Goal: Task Accomplishment & Management: Use online tool/utility

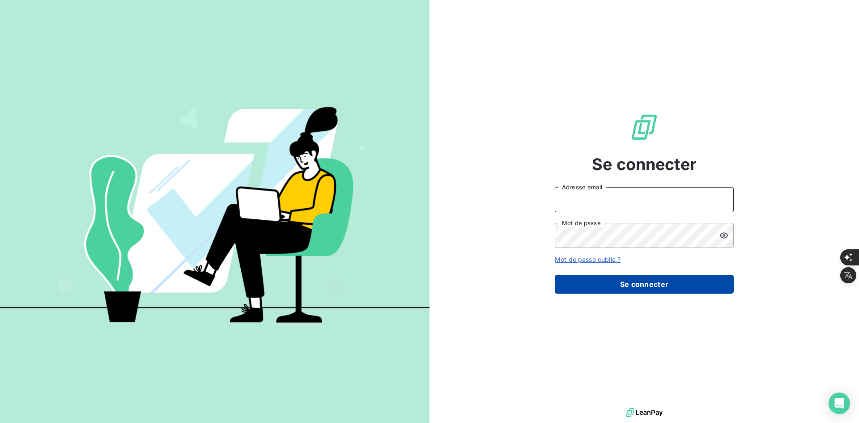
type input "[PERSON_NAME][EMAIL_ADDRESS][DOMAIN_NAME]"
click at [649, 281] on button "Se connecter" at bounding box center [643, 284] width 179 height 19
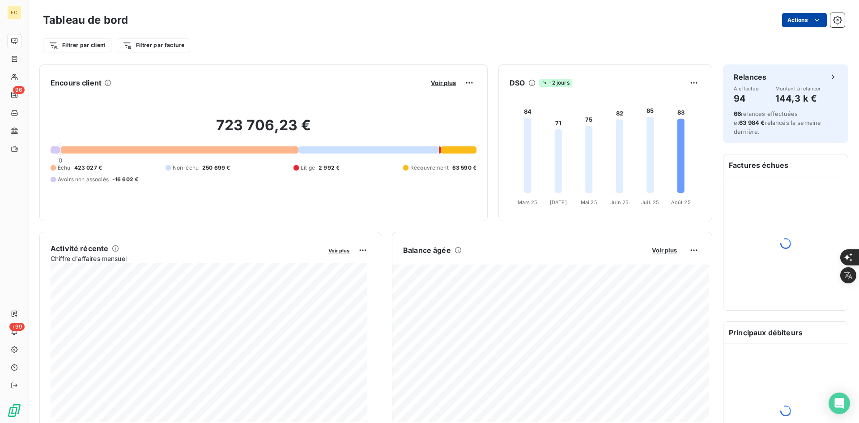
click at [798, 17] on html "EC 96 +99 Tableau de bord Actions Filtrer par client Filtrer par facture Encour…" at bounding box center [429, 422] width 859 height 845
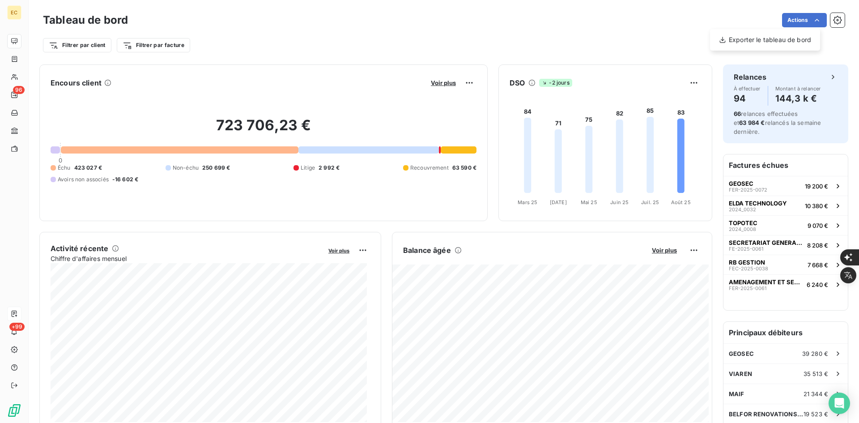
click at [17, 311] on html "EC 96 +99 Tableau de bord Actions Exporter le tableau de bord Filtrer par clien…" at bounding box center [429, 422] width 859 height 845
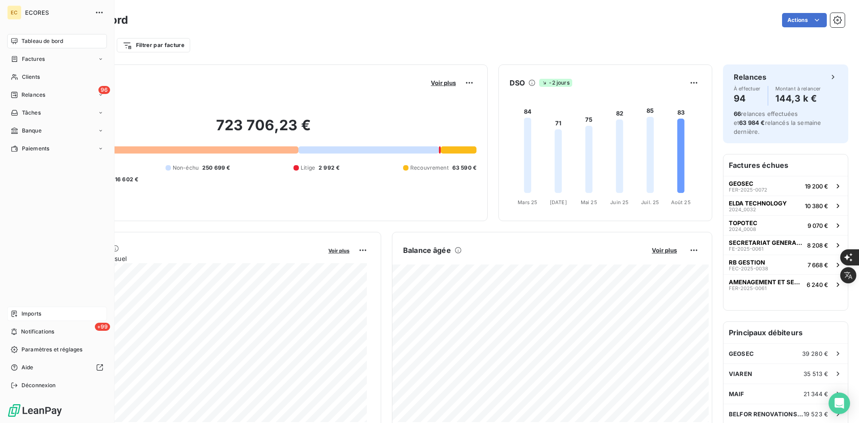
click at [18, 313] on div "Imports" at bounding box center [57, 313] width 100 height 14
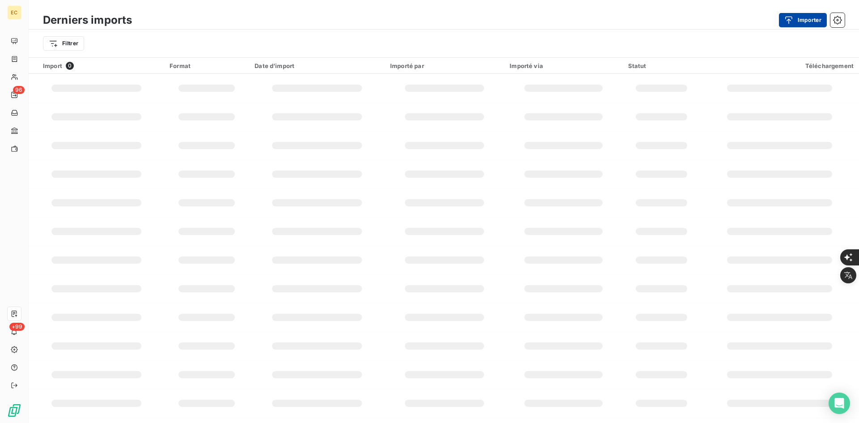
click at [793, 17] on div "button" at bounding box center [790, 20] width 13 height 9
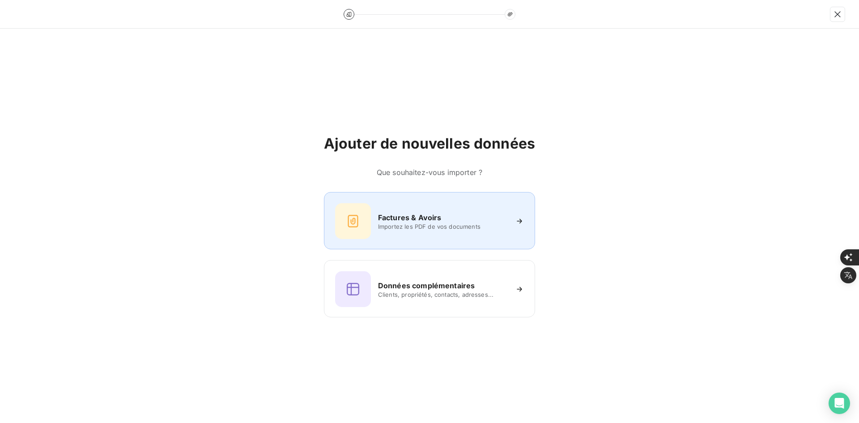
click at [396, 199] on div "Factures & Avoirs Importez les PDF de vos documents" at bounding box center [429, 220] width 211 height 57
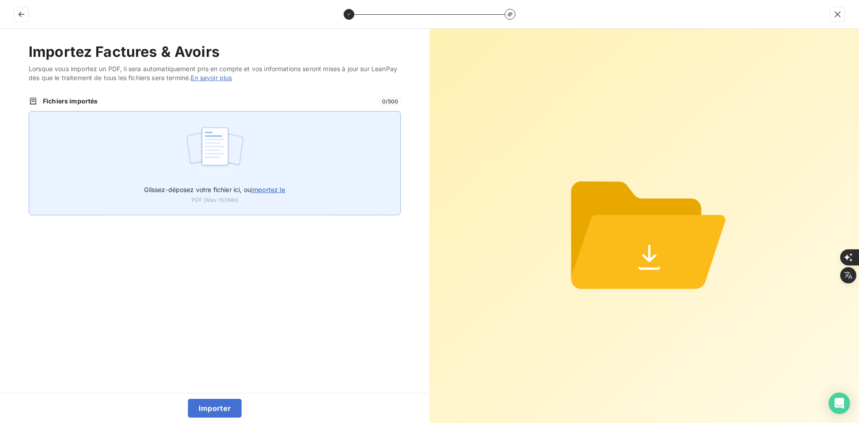
click at [273, 149] on div "Glissez-déposez votre fichier ici, ou importez le PDF (Max 100Mo)" at bounding box center [215, 163] width 372 height 104
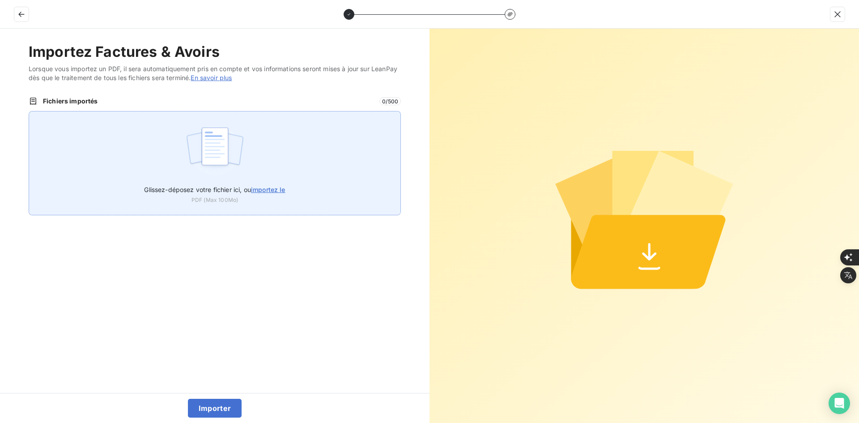
type input "C:\fakepath\FE-2025-0081.pdf"
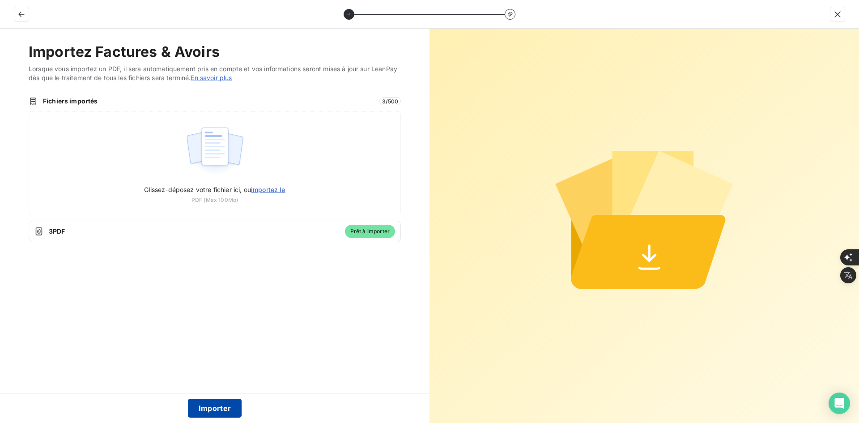
click at [207, 406] on button "Importer" at bounding box center [215, 407] width 54 height 19
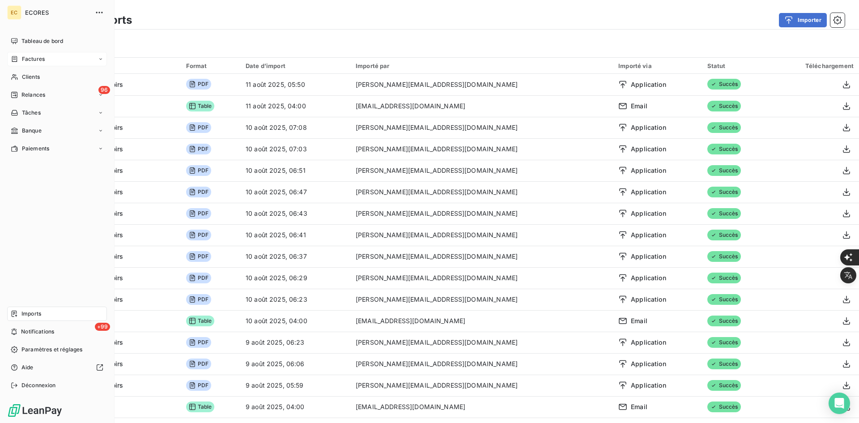
click at [23, 61] on span "Factures" at bounding box center [33, 59] width 23 height 8
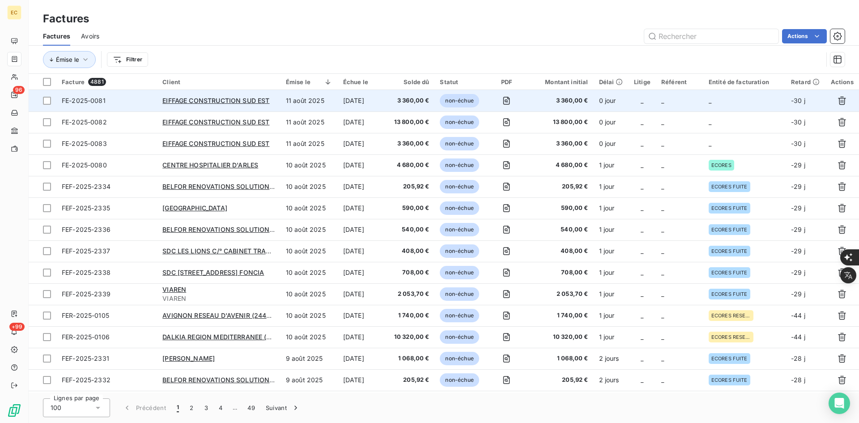
click at [578, 104] on span "3 360,00 €" at bounding box center [560, 100] width 54 height 9
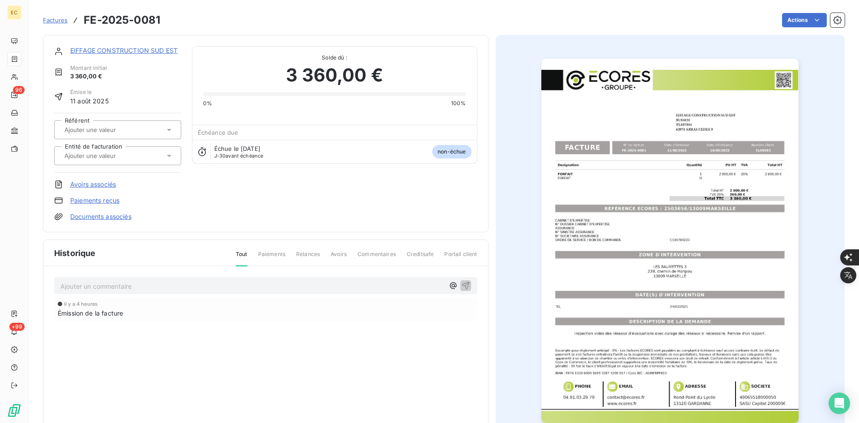
click at [136, 157] on input "text" at bounding box center [108, 156] width 90 height 8
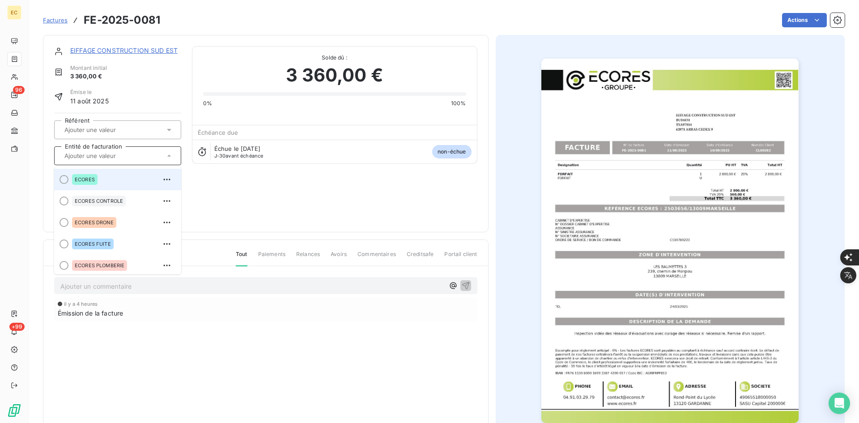
click at [102, 179] on div "ECORES" at bounding box center [123, 179] width 102 height 14
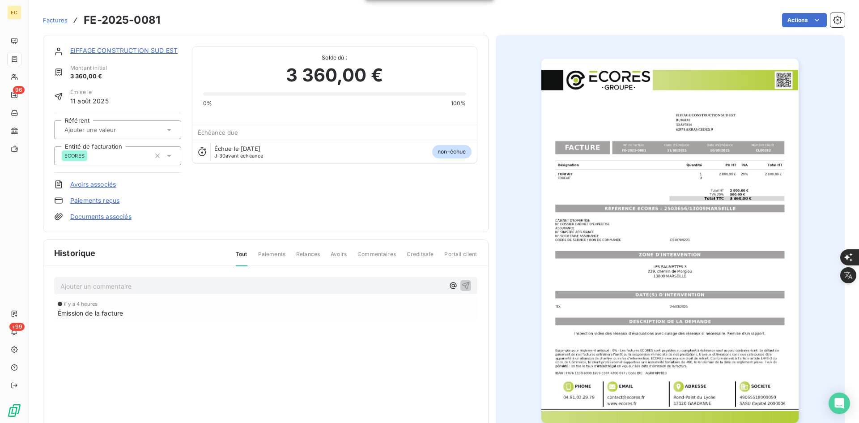
click at [118, 216] on link "Documents associés" at bounding box center [100, 216] width 61 height 9
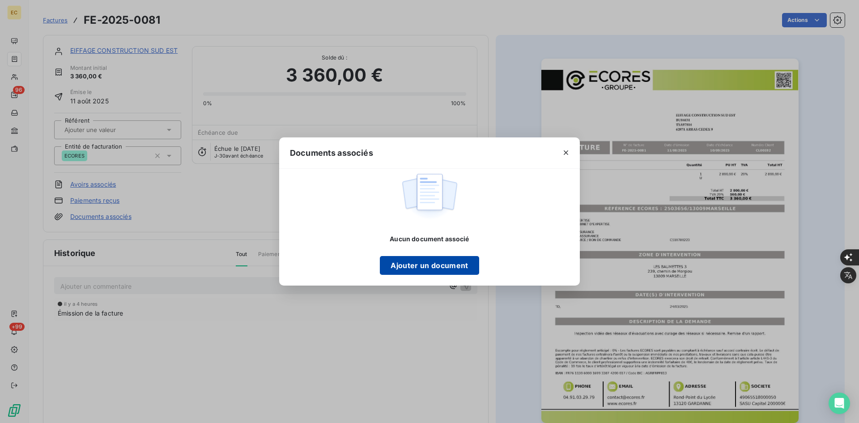
click at [418, 263] on button "Ajouter un document" at bounding box center [429, 265] width 99 height 19
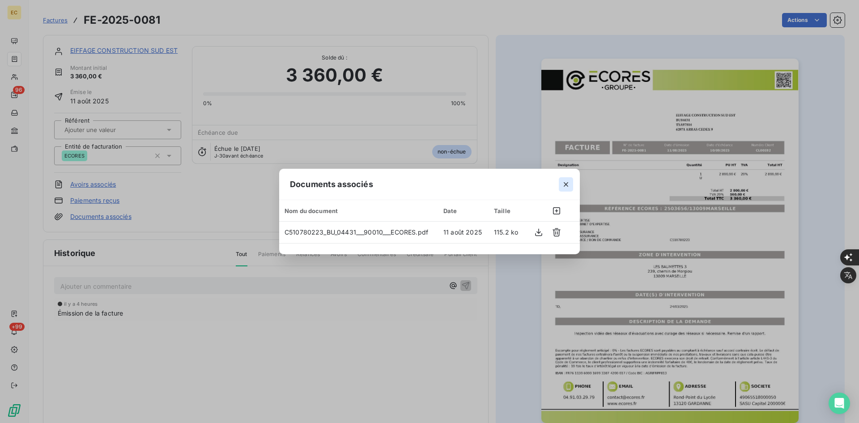
click at [560, 187] on button "button" at bounding box center [565, 184] width 14 height 14
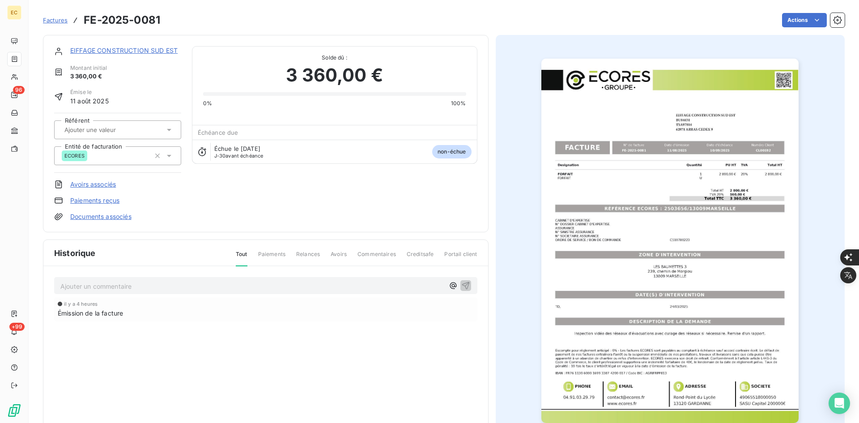
click at [57, 22] on span "Factures" at bounding box center [55, 20] width 25 height 7
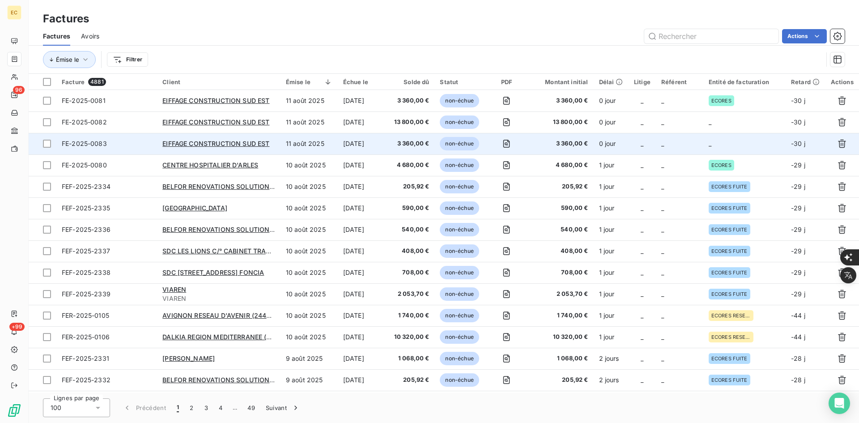
click at [615, 152] on td "0 jour" at bounding box center [610, 143] width 35 height 21
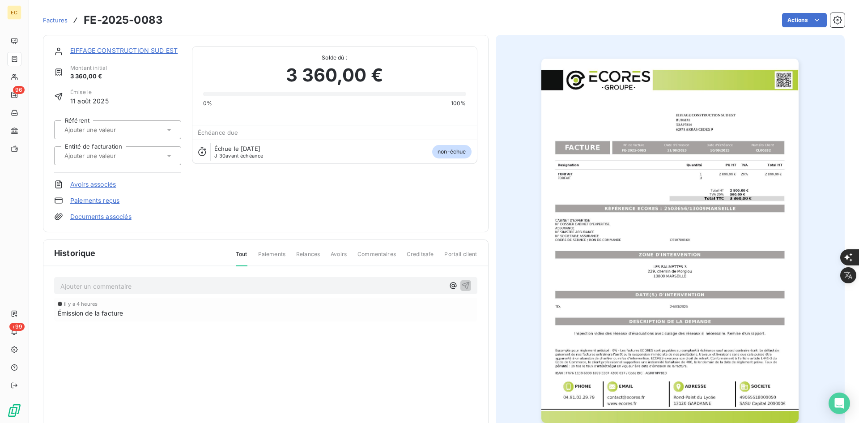
click at [125, 159] on input "text" at bounding box center [108, 156] width 90 height 8
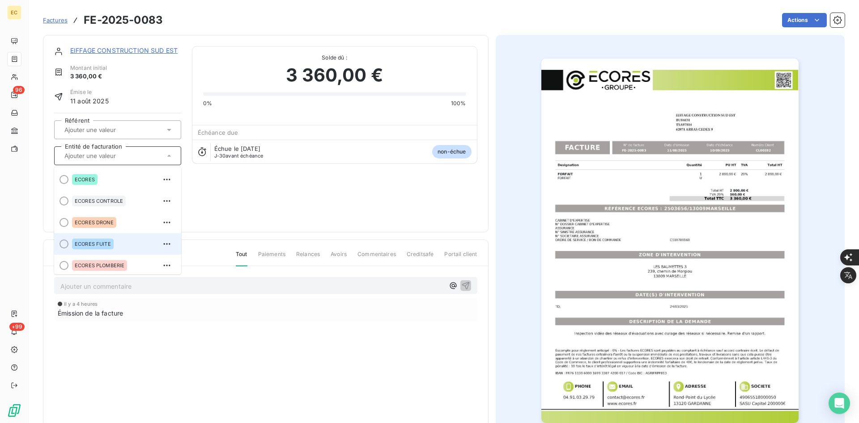
click at [110, 235] on li "ECORES FUITE" at bounding box center [117, 243] width 127 height 21
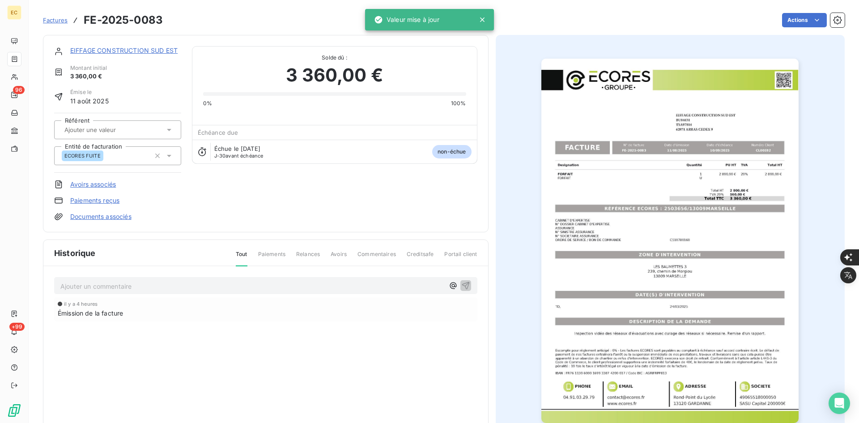
click at [114, 217] on link "Documents associés" at bounding box center [100, 216] width 61 height 9
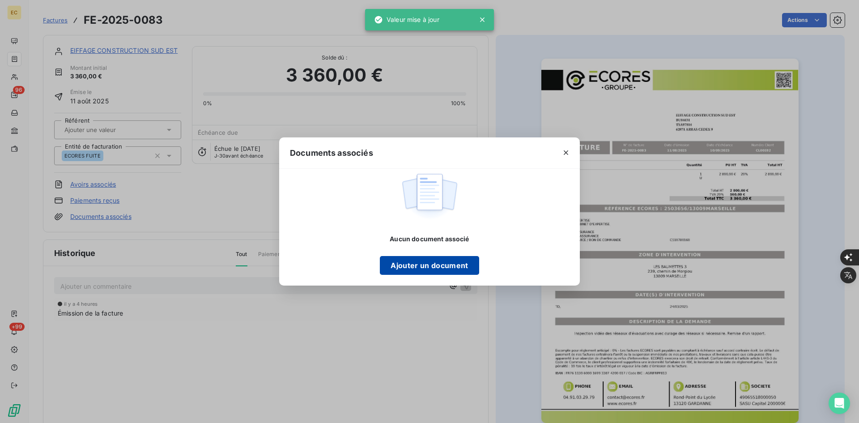
click at [390, 255] on div "Aucun document associé Ajouter un document" at bounding box center [429, 254] width 99 height 40
click at [393, 260] on button "Ajouter un document" at bounding box center [429, 265] width 99 height 19
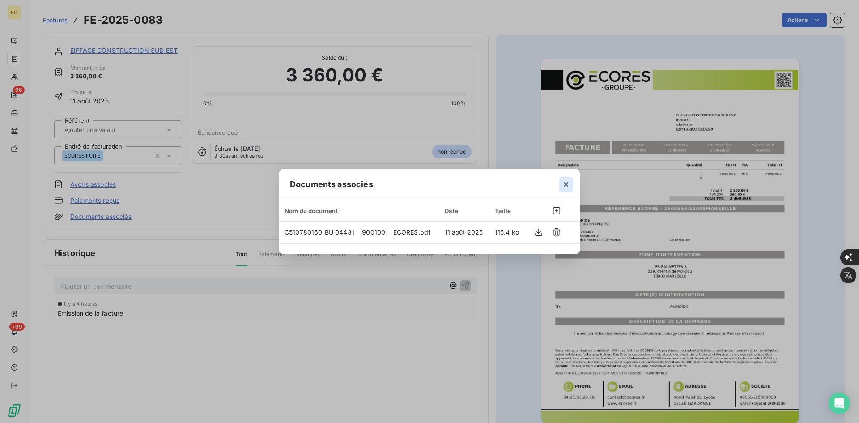
click at [563, 185] on icon "button" at bounding box center [565, 184] width 9 height 9
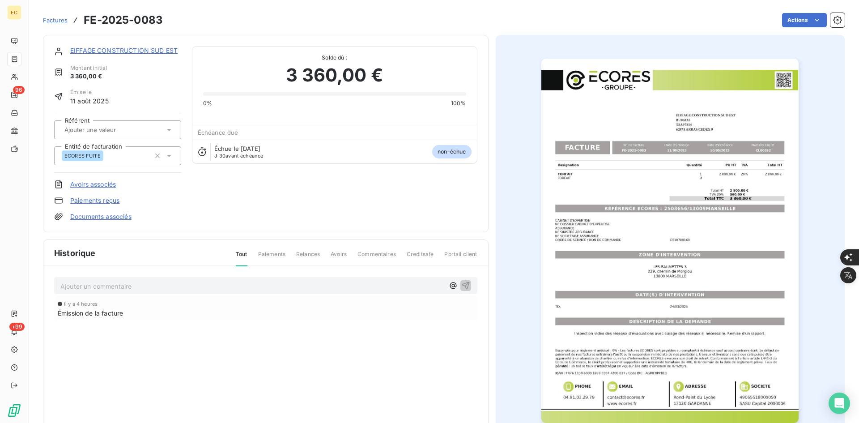
click at [125, 48] on link "EIFFAGE CONSTRUCTION SUD EST" at bounding box center [123, 51] width 107 height 8
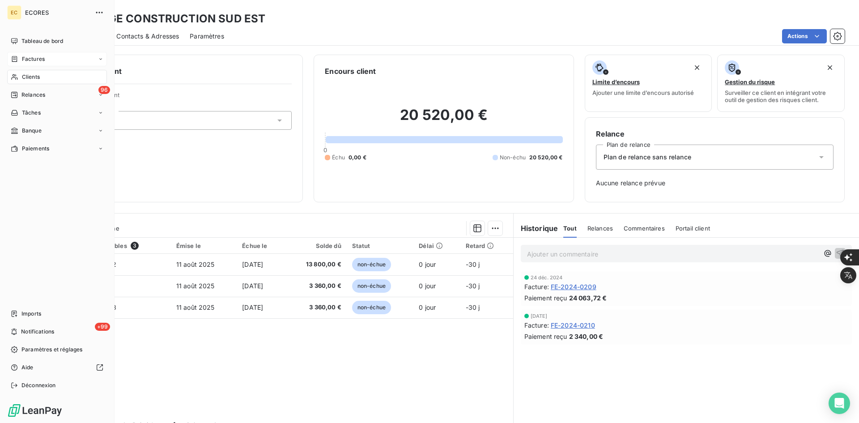
click at [32, 57] on span "Factures" at bounding box center [33, 59] width 23 height 8
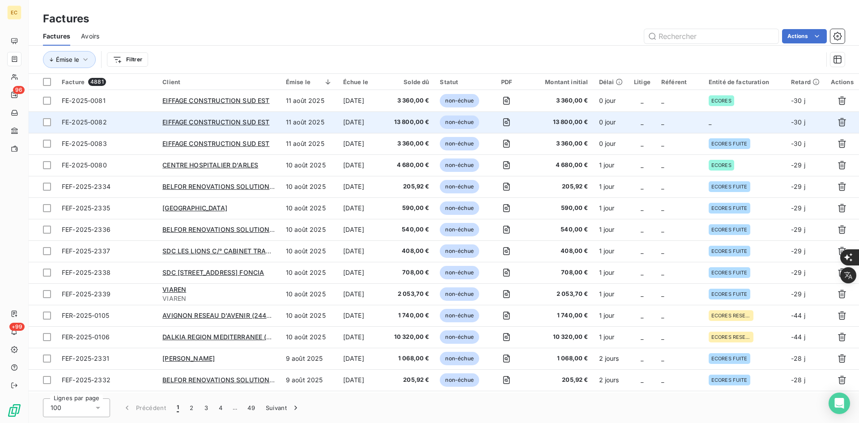
click at [721, 127] on td "_" at bounding box center [744, 121] width 82 height 21
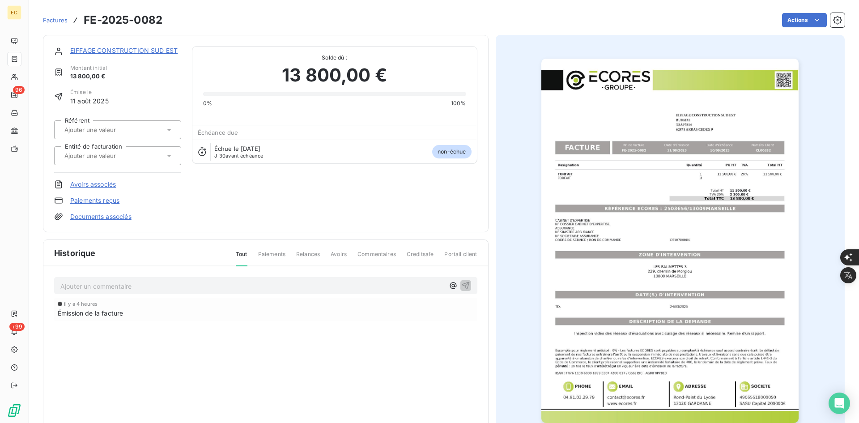
click at [142, 154] on div at bounding box center [113, 156] width 103 height 12
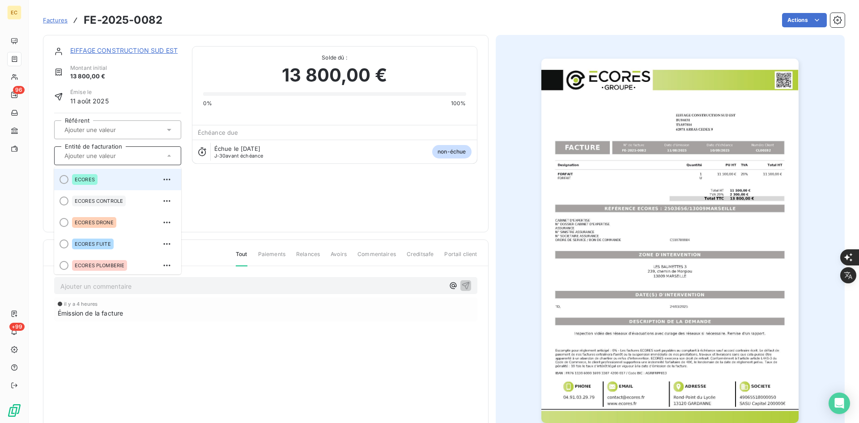
click at [81, 176] on div "ECORES" at bounding box center [84, 179] width 25 height 11
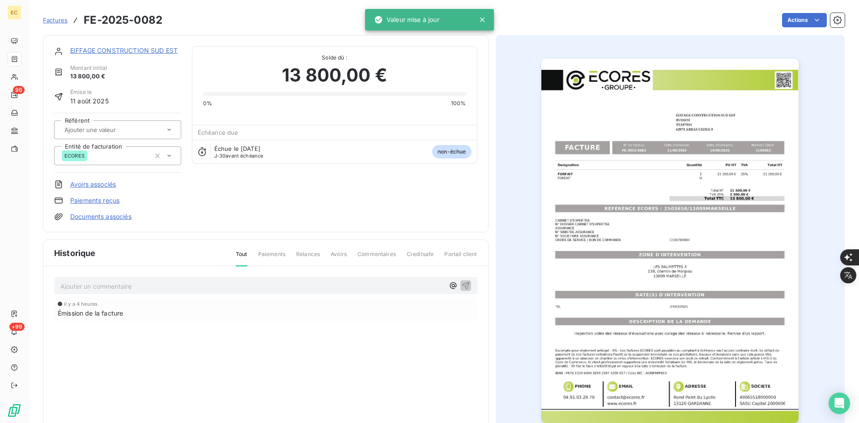
click at [101, 216] on link "Documents associés" at bounding box center [100, 216] width 61 height 9
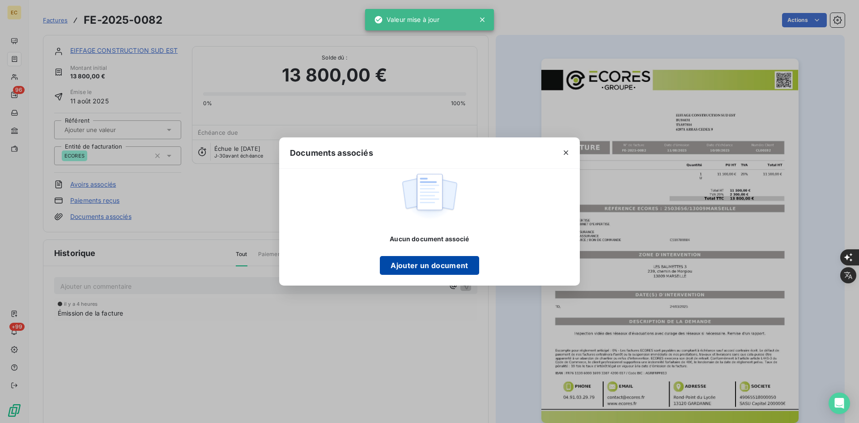
click at [450, 267] on button "Ajouter un document" at bounding box center [429, 265] width 99 height 19
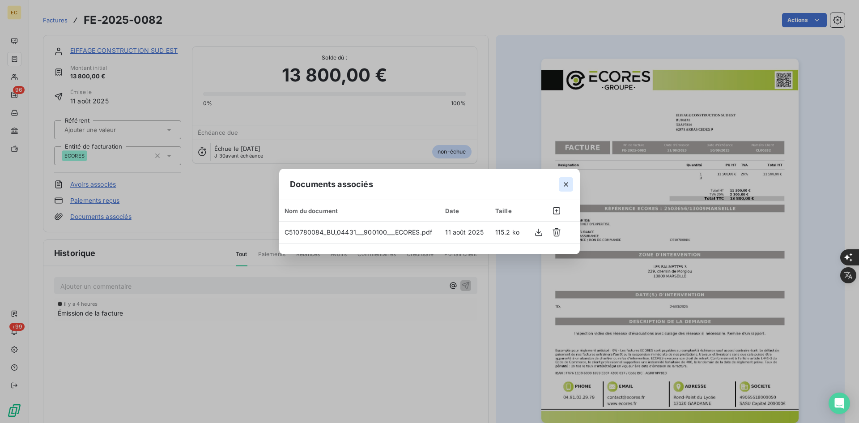
click at [562, 186] on icon "button" at bounding box center [565, 184] width 9 height 9
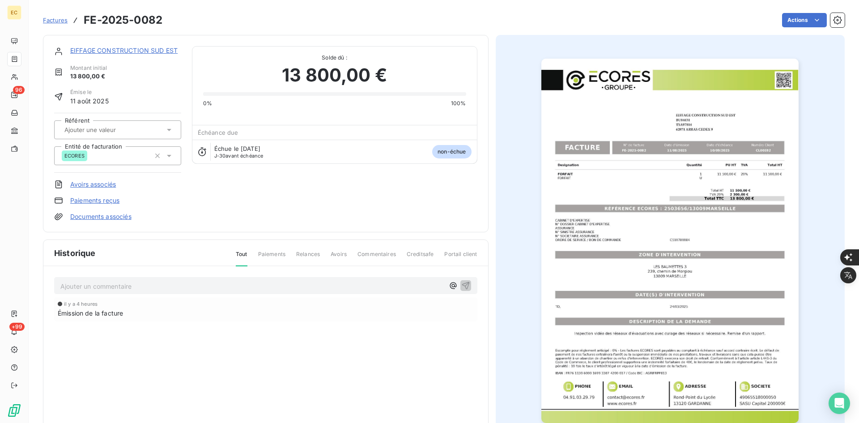
click at [55, 19] on span "Factures" at bounding box center [55, 20] width 25 height 7
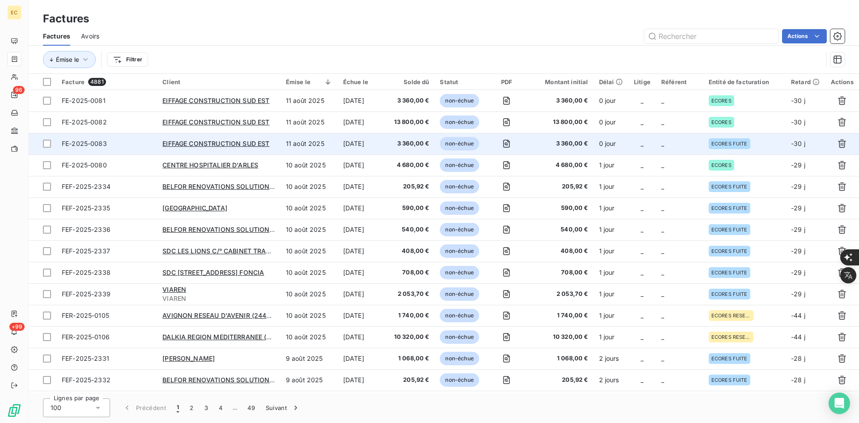
click at [718, 143] on span "ECORES FUITE" at bounding box center [729, 143] width 36 height 5
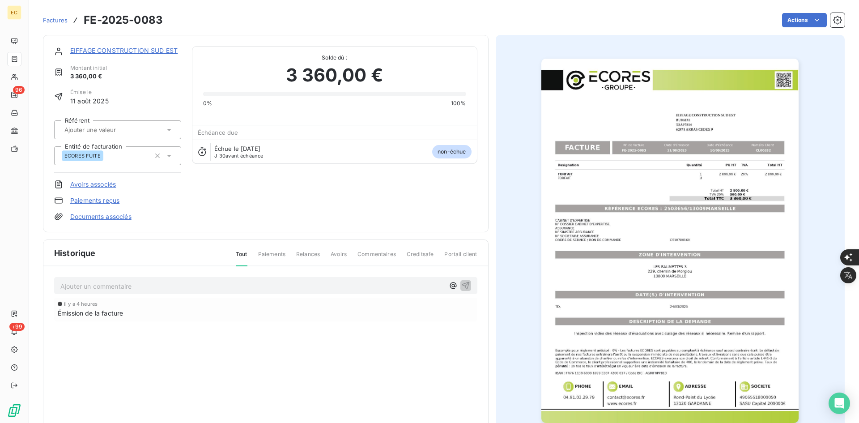
click at [114, 155] on div "ECORES FUITE" at bounding box center [106, 155] width 89 height 14
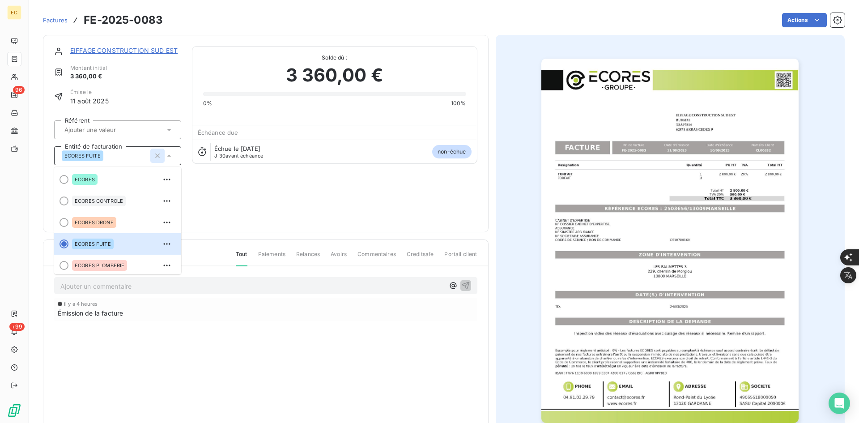
click at [155, 156] on icon "button" at bounding box center [157, 155] width 9 height 9
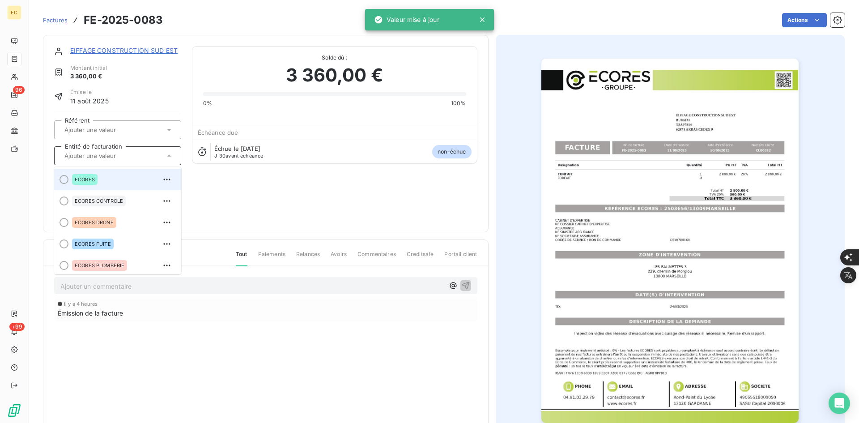
click at [96, 181] on div "ECORES" at bounding box center [84, 179] width 25 height 11
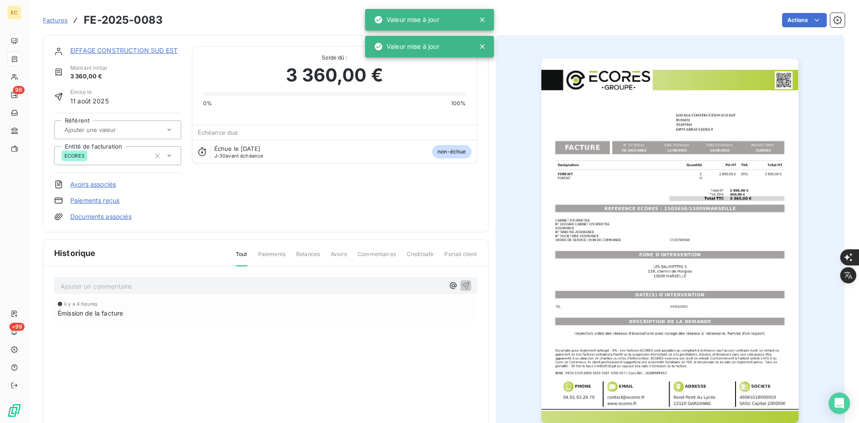
click at [199, 204] on div "EIFFAGE CONSTRUCTION SUD EST Montant initial 3 360,00 € Émise le [DATE] Référen…" at bounding box center [265, 133] width 423 height 175
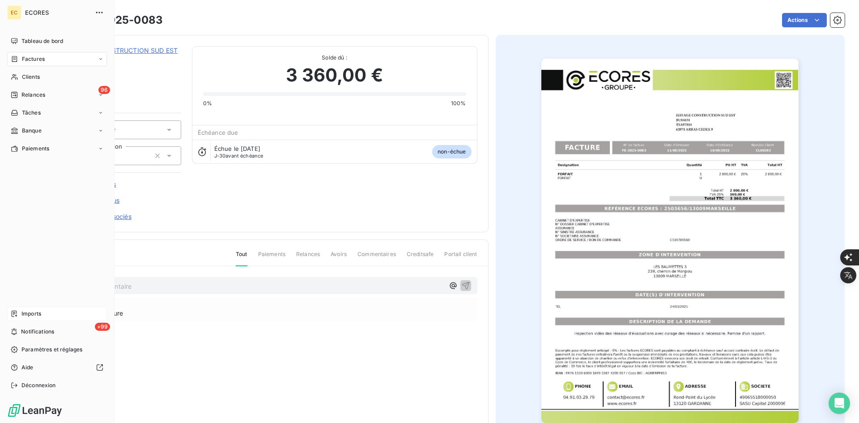
click at [38, 306] on div "Imports" at bounding box center [57, 313] width 100 height 14
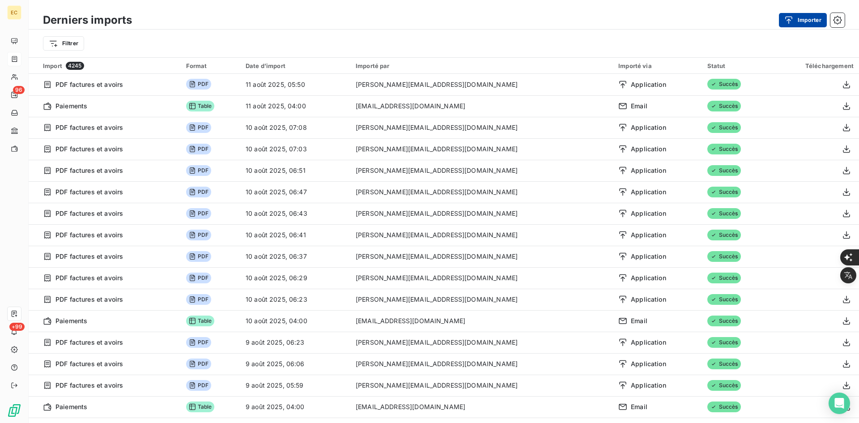
click at [821, 15] on button "Importer" at bounding box center [802, 20] width 48 height 14
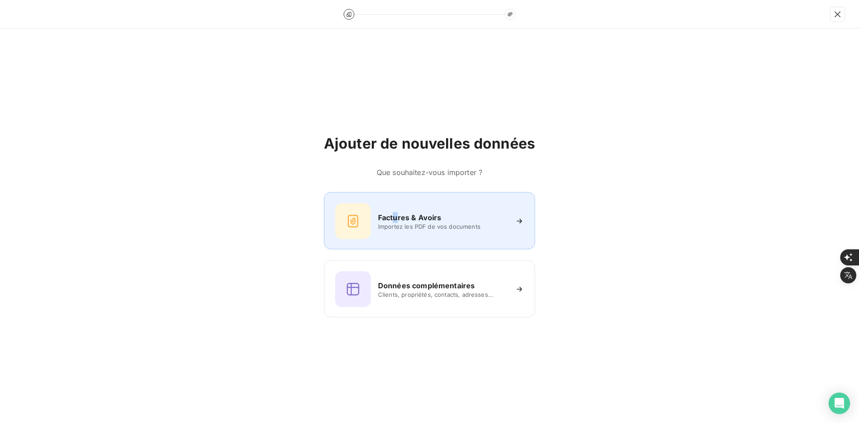
click at [393, 203] on div "Factures & Avoirs Importez les PDF de vos documents" at bounding box center [429, 221] width 189 height 36
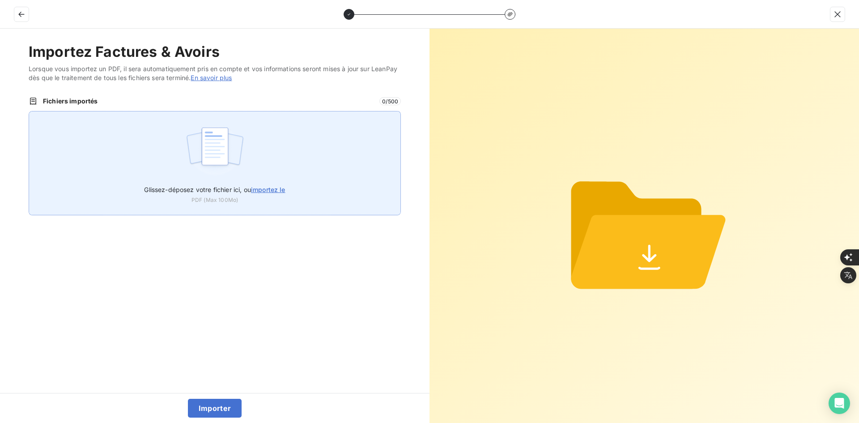
click at [347, 153] on div "Glissez-déposez votre fichier ici, ou importez le PDF (Max 100Mo)" at bounding box center [215, 163] width 372 height 104
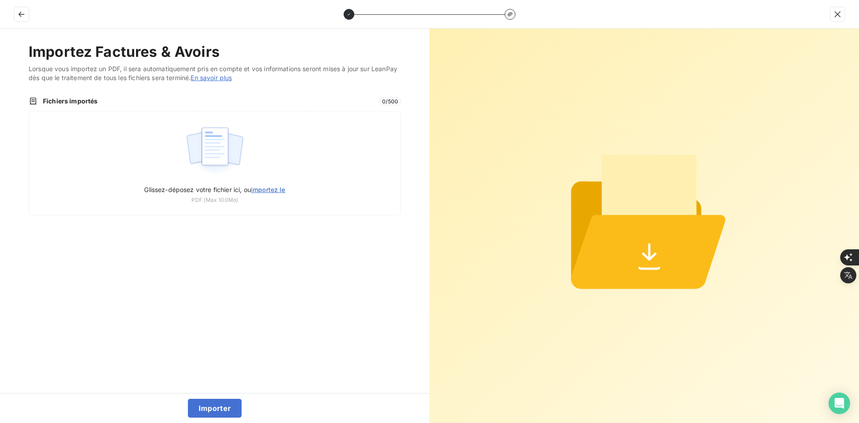
type input "C:\fakepath\FEF-2025-2340.pdf"
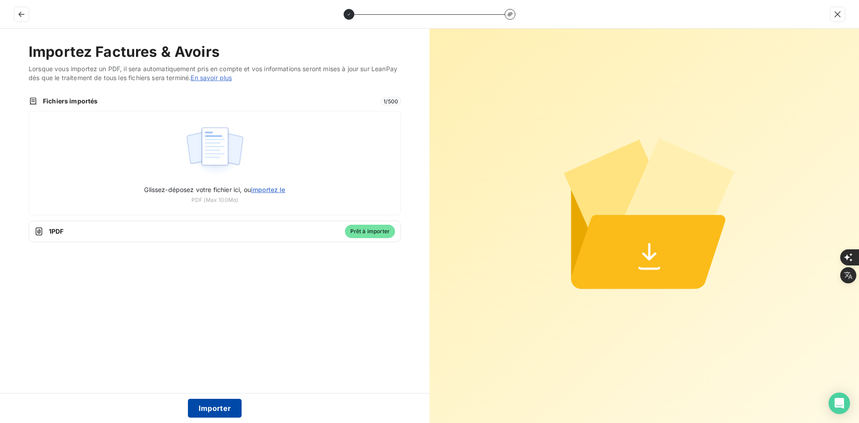
click at [224, 406] on button "Importer" at bounding box center [215, 407] width 54 height 19
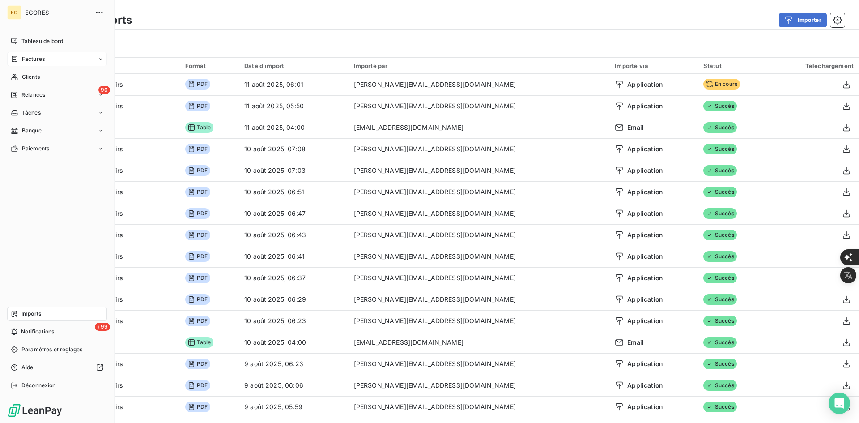
click at [32, 52] on div "Factures" at bounding box center [57, 59] width 100 height 14
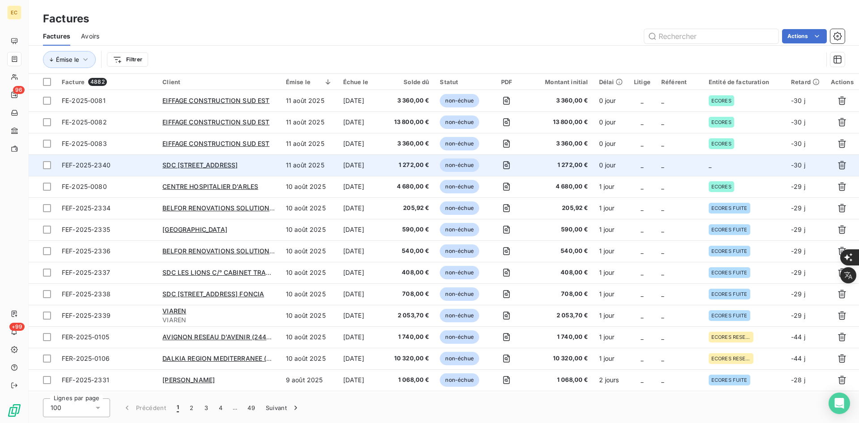
click at [736, 167] on td "_" at bounding box center [744, 164] width 82 height 21
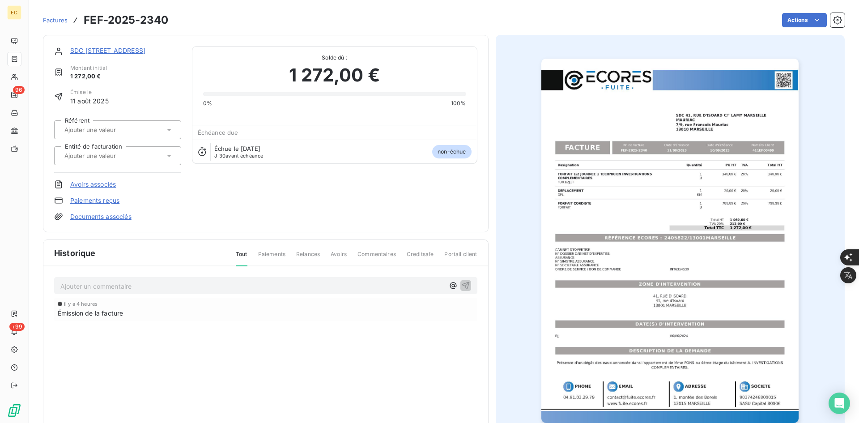
drag, startPoint x: 112, startPoint y: 153, endPoint x: 116, endPoint y: 165, distance: 12.3
click at [112, 154] on input "text" at bounding box center [108, 156] width 90 height 8
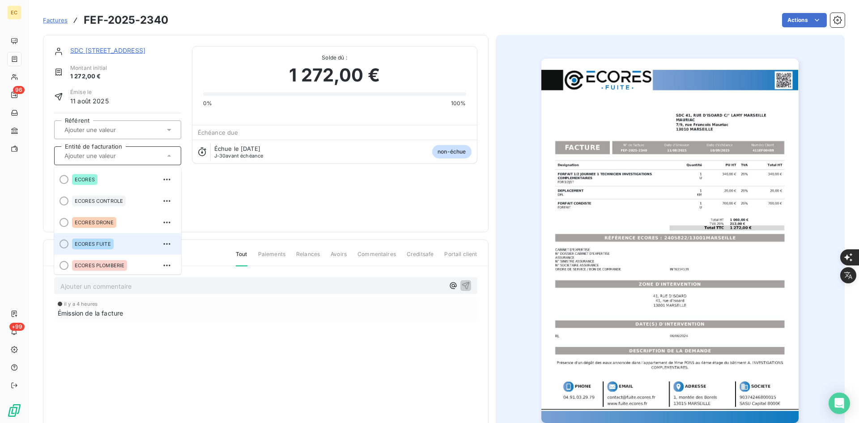
click at [119, 239] on div "ECORES FUITE" at bounding box center [123, 244] width 102 height 14
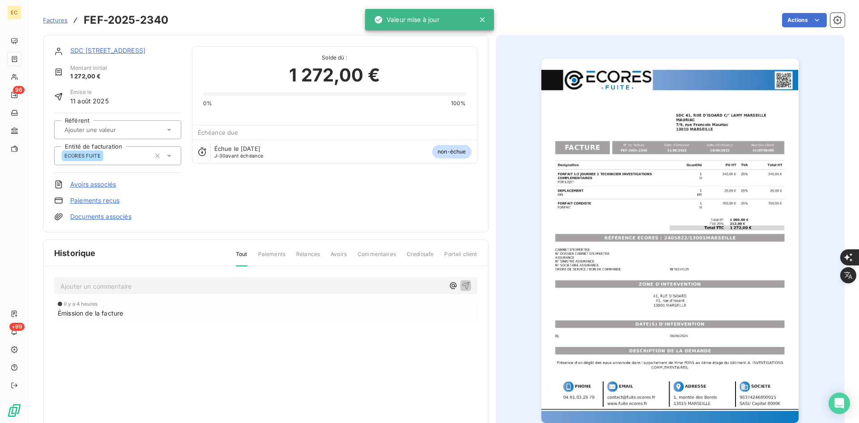
click at [117, 217] on link "Documents associés" at bounding box center [100, 216] width 61 height 9
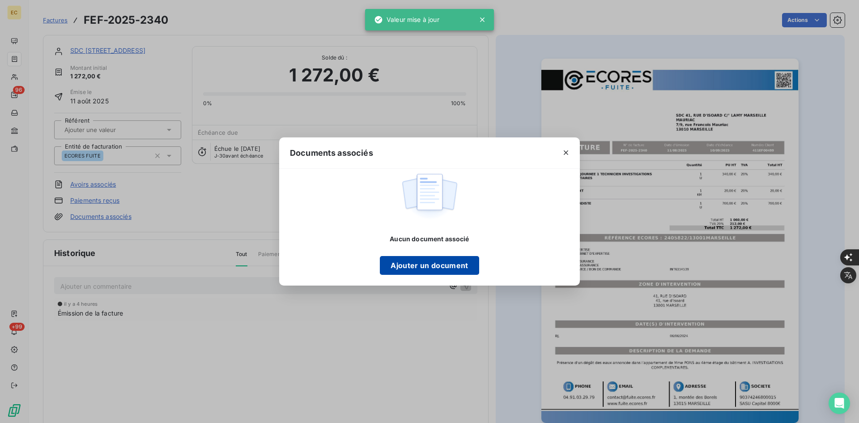
click at [459, 263] on button "Ajouter un document" at bounding box center [429, 265] width 99 height 19
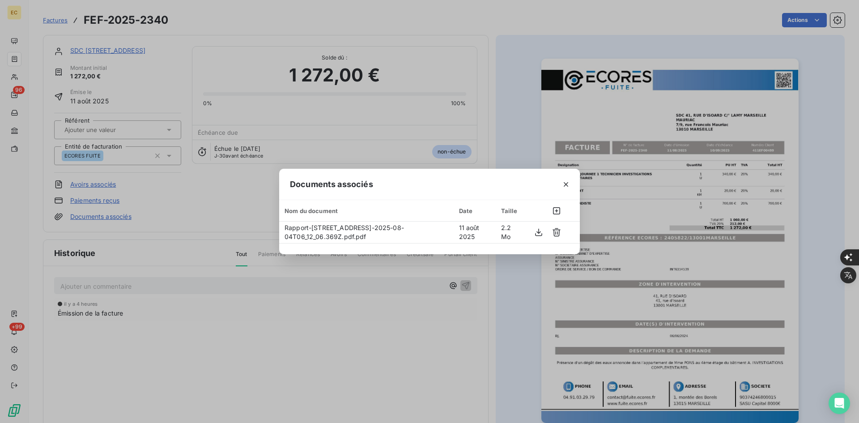
drag, startPoint x: 568, startPoint y: 187, endPoint x: 448, endPoint y: 150, distance: 125.7
click at [568, 187] on icon "button" at bounding box center [565, 184] width 9 height 9
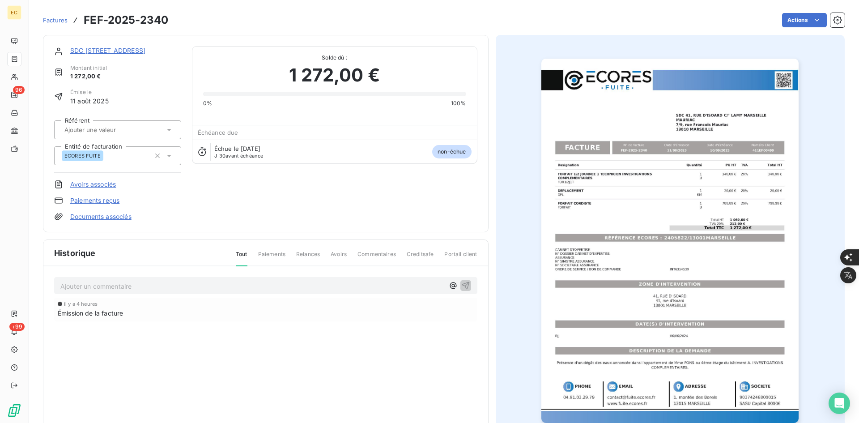
click at [101, 51] on link "SDC [STREET_ADDRESS]" at bounding box center [107, 51] width 75 height 8
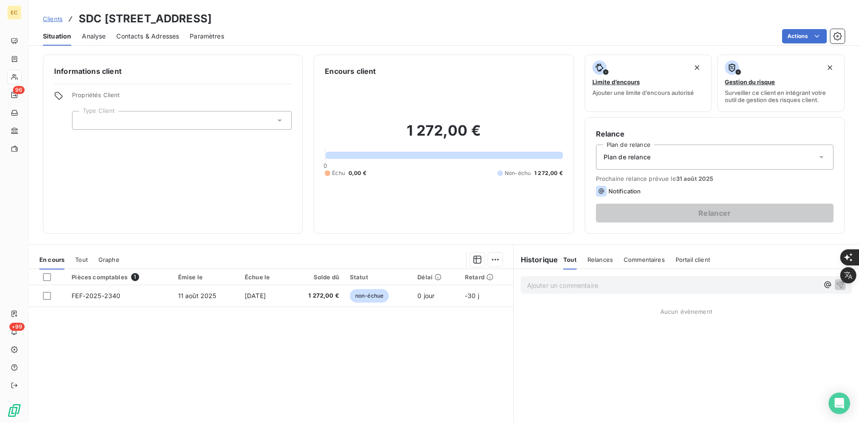
click at [125, 122] on div at bounding box center [182, 120] width 220 height 19
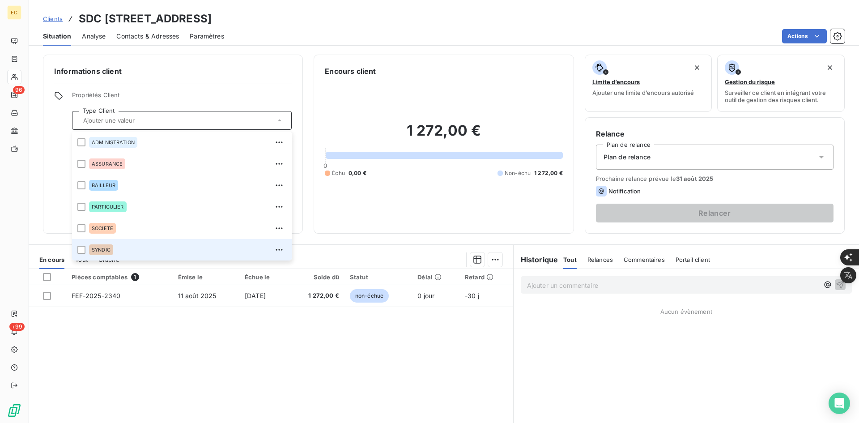
drag, startPoint x: 138, startPoint y: 252, endPoint x: 158, endPoint y: 251, distance: 20.6
click at [139, 251] on div "SYNDIC" at bounding box center [187, 249] width 197 height 14
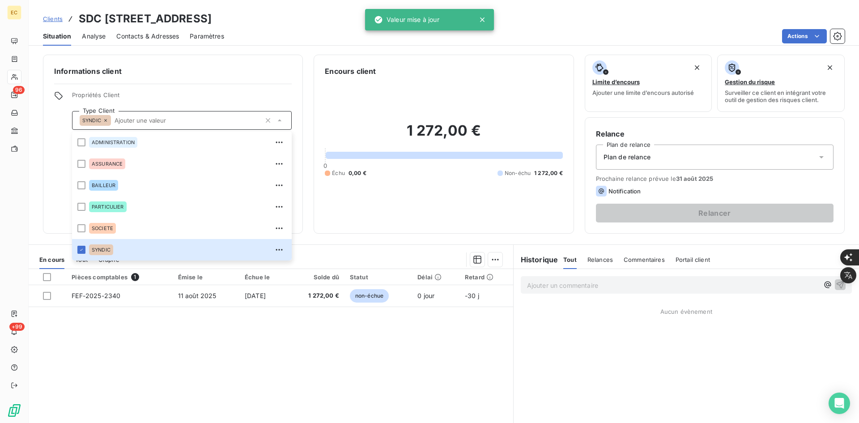
click at [645, 157] on span "Plan de relance" at bounding box center [626, 156] width 47 height 9
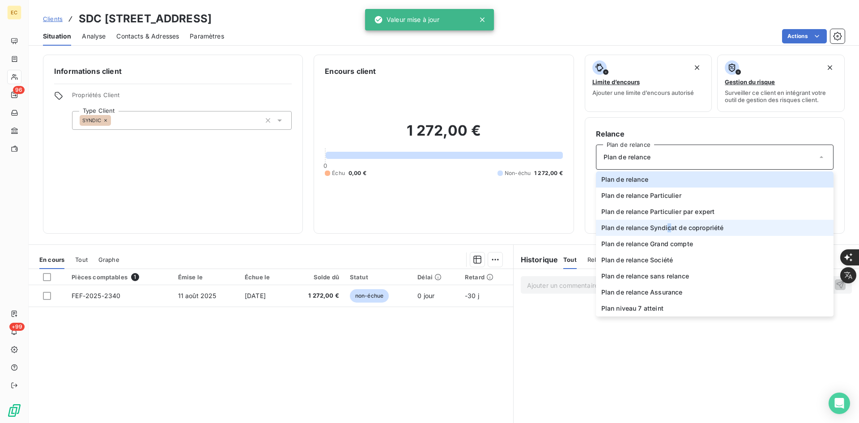
click at [664, 233] on li "Plan de relance Syndicat de copropriété" at bounding box center [714, 228] width 237 height 16
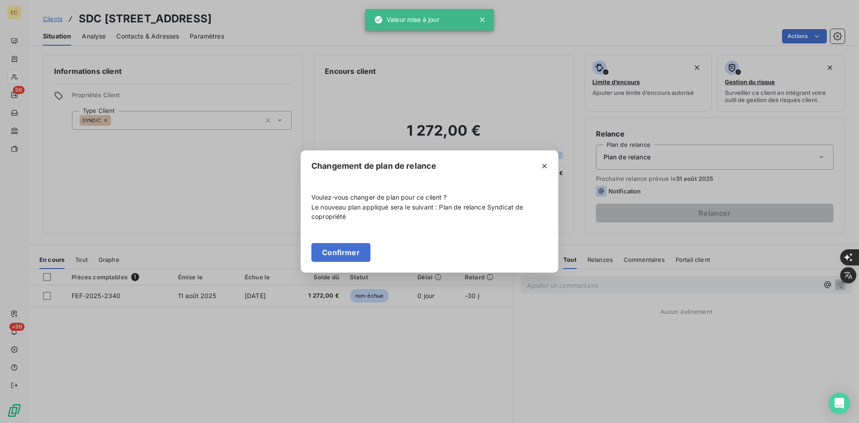
click at [354, 245] on button "Confirmer" at bounding box center [340, 252] width 59 height 19
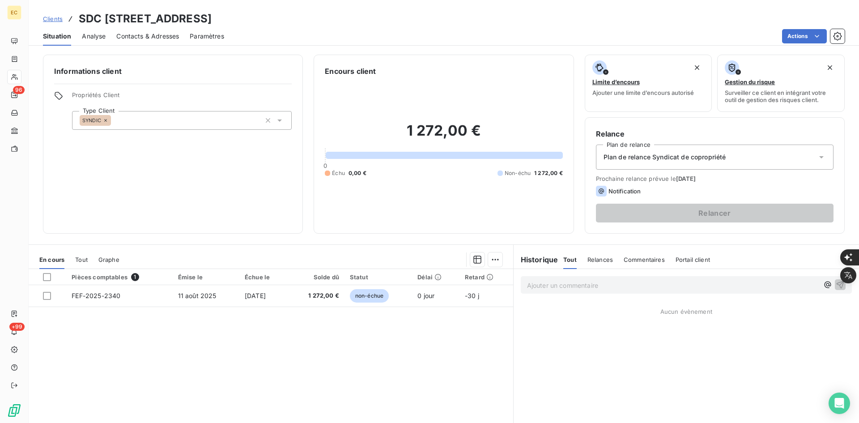
click at [162, 41] on div "Contacts & Adresses" at bounding box center [147, 36] width 63 height 19
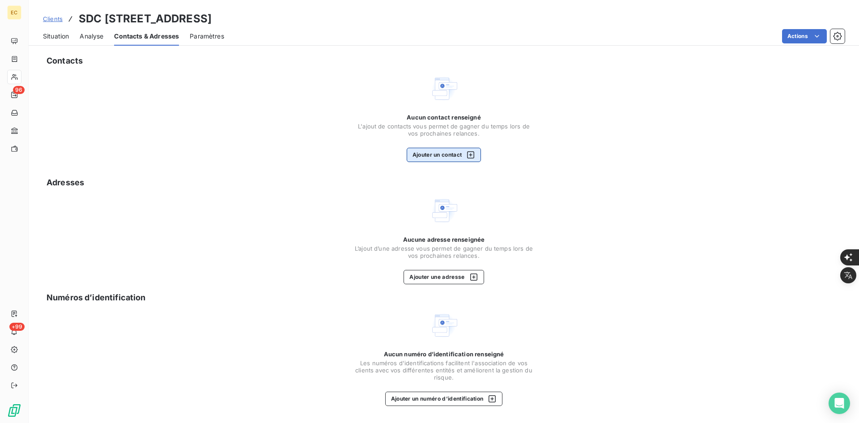
click at [425, 156] on button "Ajouter un contact" at bounding box center [443, 155] width 75 height 14
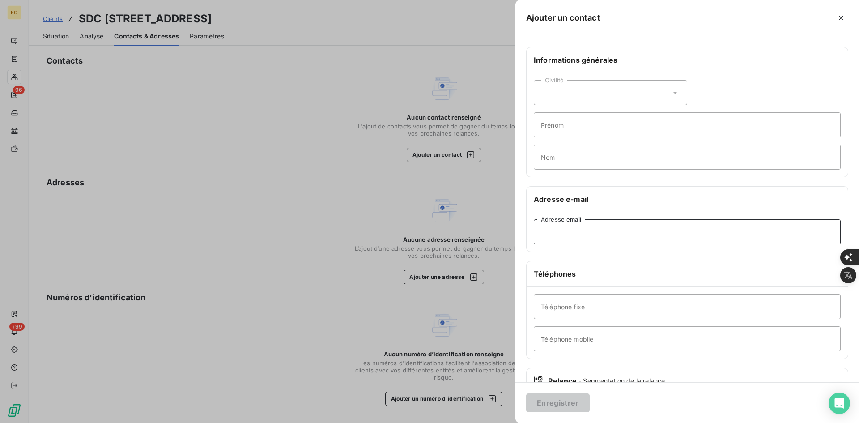
click at [606, 242] on input "Adresse email" at bounding box center [686, 231] width 307 height 25
paste input "[PERSON_NAME] <[EMAIL_ADDRESS][DOMAIN_NAME]>"
click at [594, 232] on input "[PERSON_NAME] <[EMAIL_ADDRESS][DOMAIN_NAME]" at bounding box center [686, 231] width 307 height 25
type input "[EMAIL_ADDRESS][DOMAIN_NAME]"
click at [557, 412] on div "Enregistrer" at bounding box center [686, 402] width 343 height 41
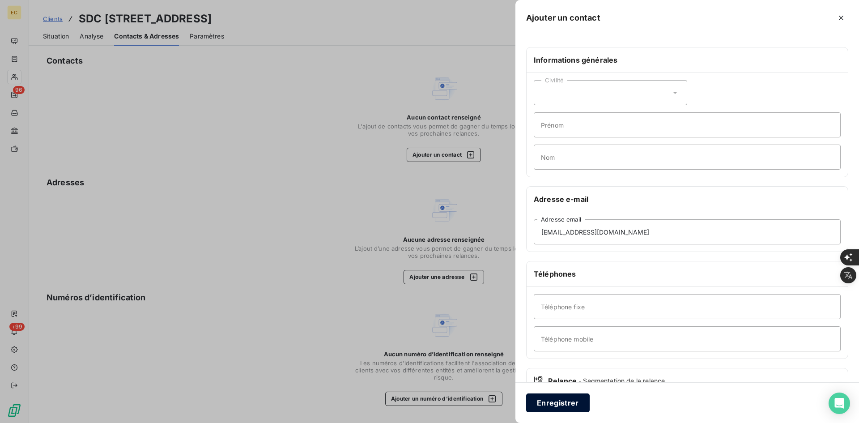
click at [555, 406] on button "Enregistrer" at bounding box center [557, 402] width 63 height 19
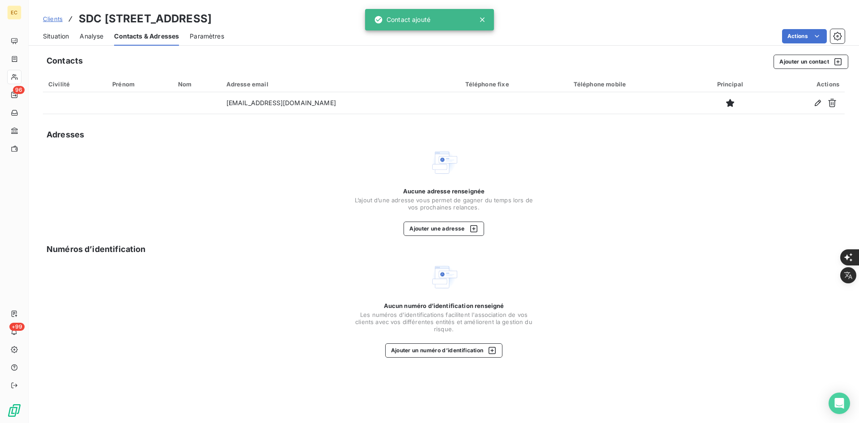
click at [66, 40] on span "Situation" at bounding box center [56, 36] width 26 height 9
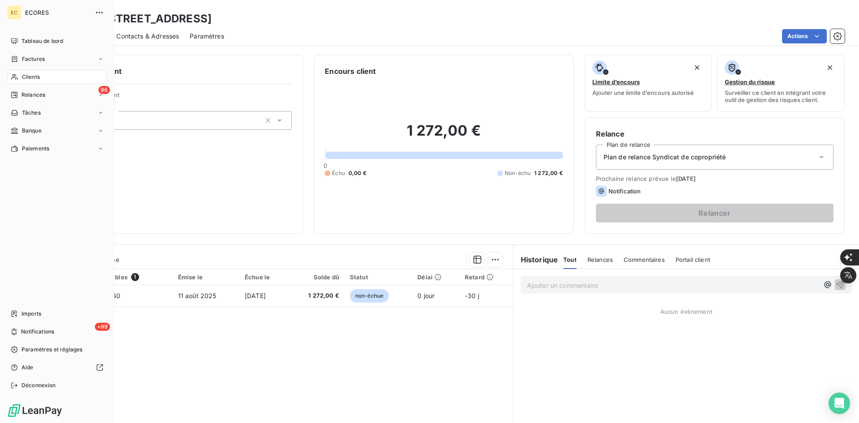
click at [21, 59] on div "Factures" at bounding box center [28, 59] width 34 height 8
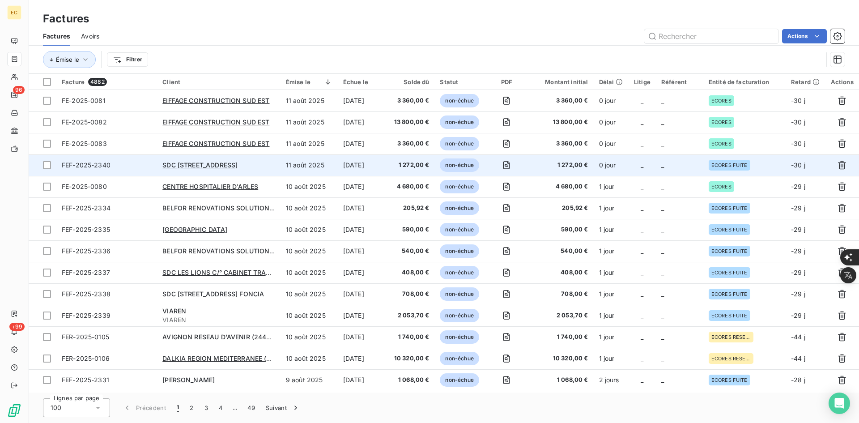
click at [694, 166] on td "_" at bounding box center [679, 164] width 47 height 21
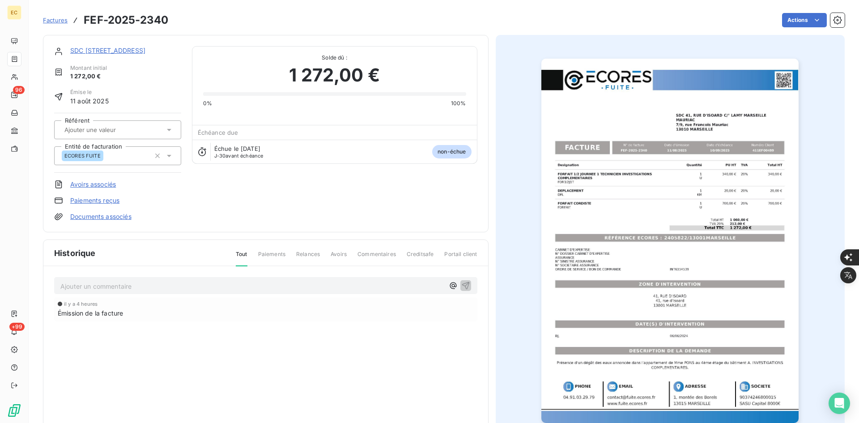
click at [118, 215] on link "Documents associés" at bounding box center [100, 216] width 61 height 9
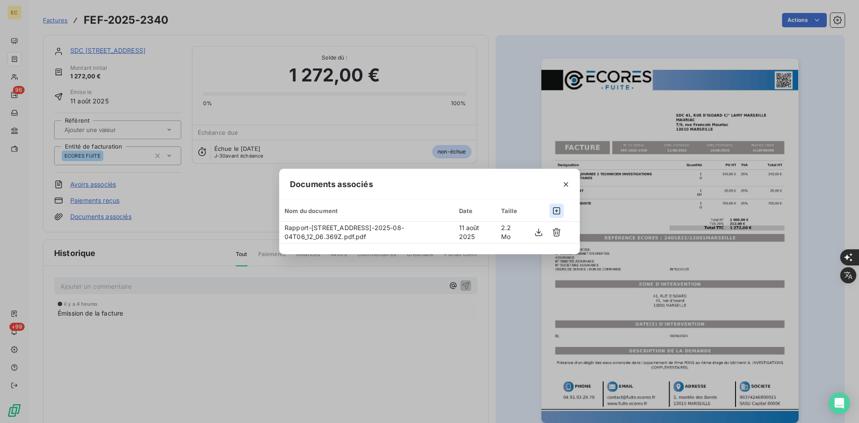
click at [556, 208] on icon "button" at bounding box center [556, 210] width 9 height 9
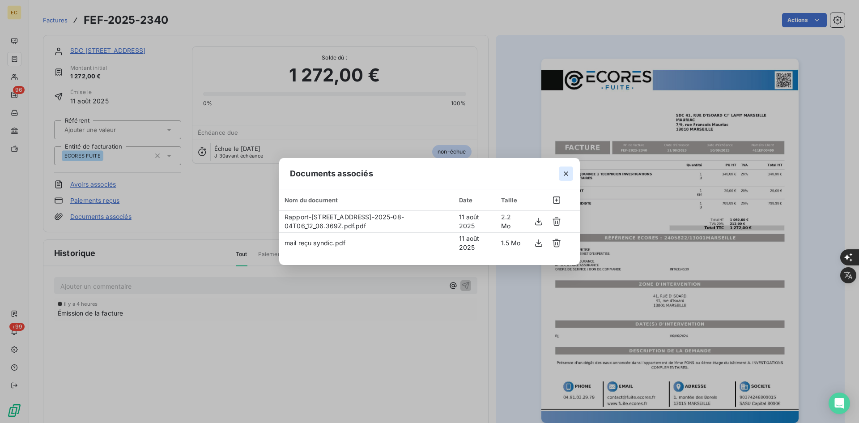
click at [571, 176] on button "button" at bounding box center [565, 173] width 14 height 14
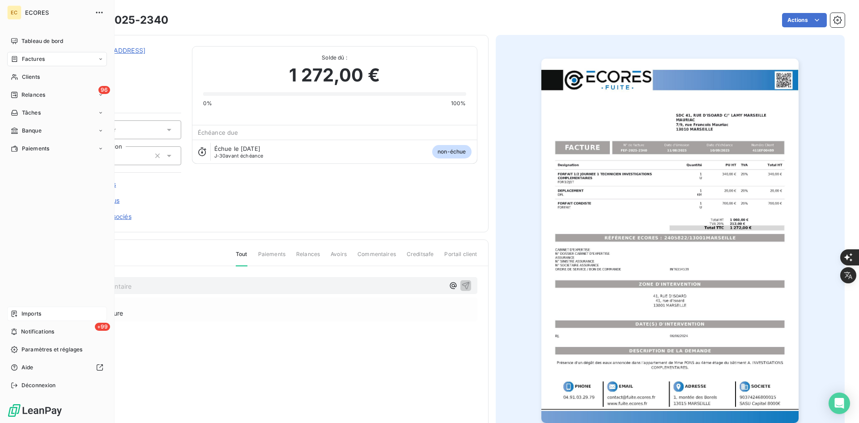
click at [30, 310] on span "Imports" at bounding box center [31, 313] width 20 height 8
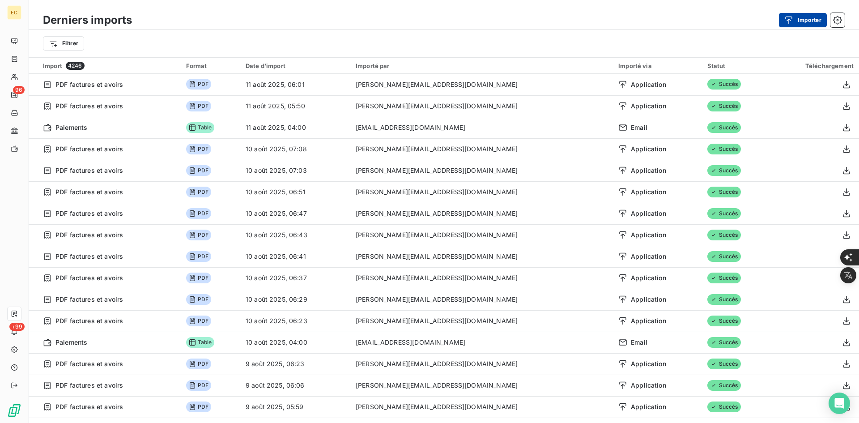
click at [811, 15] on button "Importer" at bounding box center [802, 20] width 48 height 14
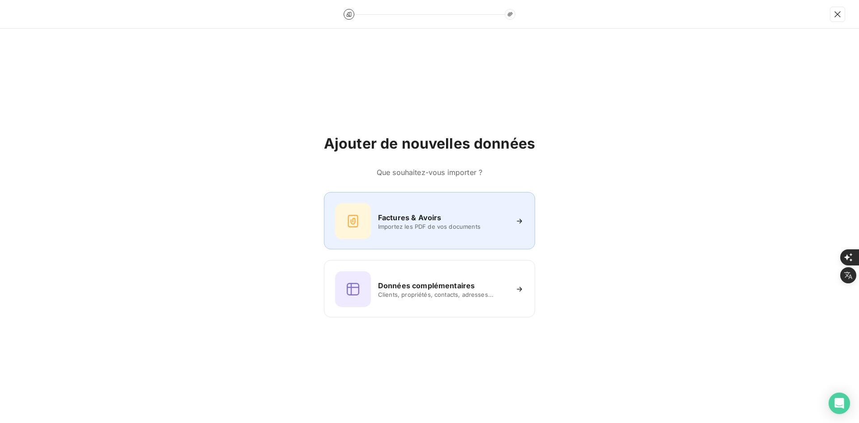
click at [423, 220] on h6 "Factures & Avoirs" at bounding box center [409, 217] width 63 height 11
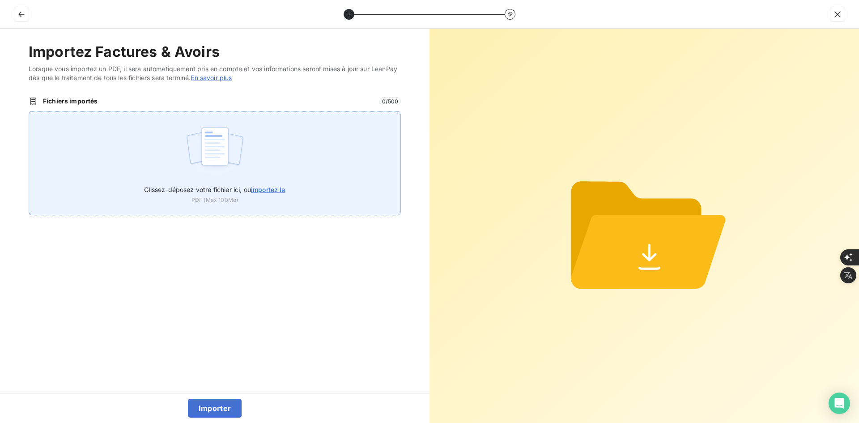
click at [338, 165] on div "Glissez-déposez votre fichier ici, ou importez le PDF (Max 100Mo)" at bounding box center [215, 163] width 372 height 104
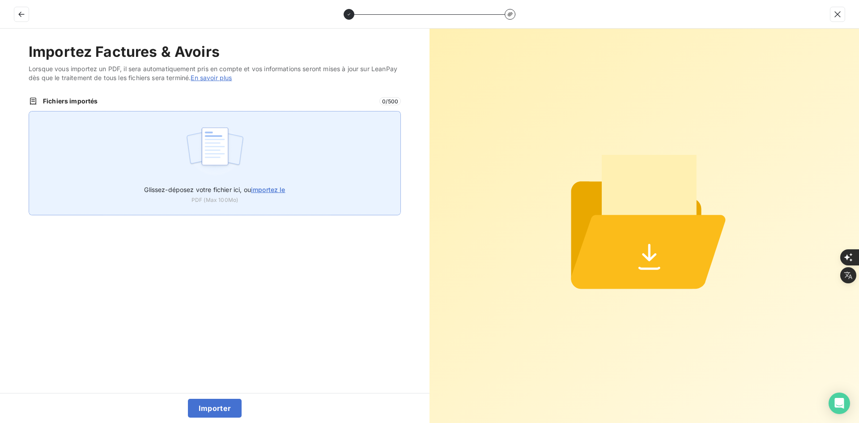
type input "C:\fakepath\FEF-2025-2341.pdf"
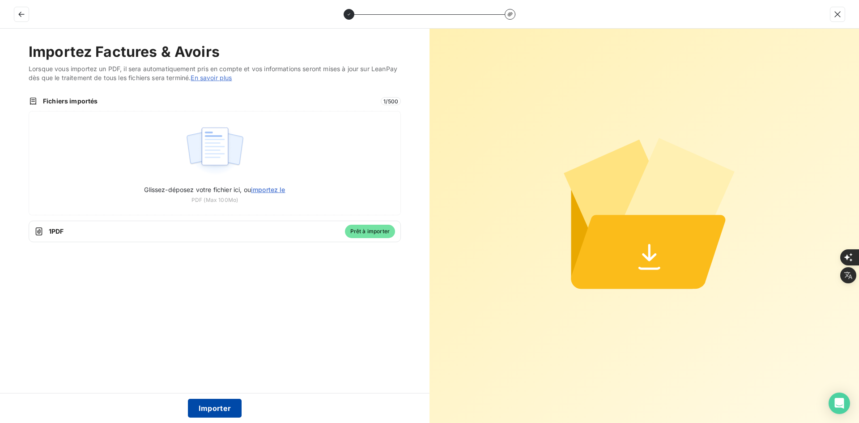
drag, startPoint x: 228, startPoint y: 404, endPoint x: 224, endPoint y: 334, distance: 70.3
click at [228, 403] on button "Importer" at bounding box center [215, 407] width 54 height 19
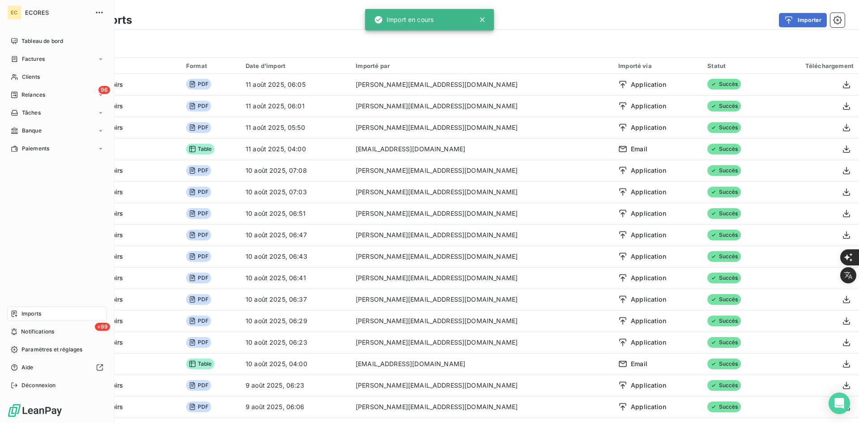
click at [28, 60] on span "Factures" at bounding box center [33, 59] width 23 height 8
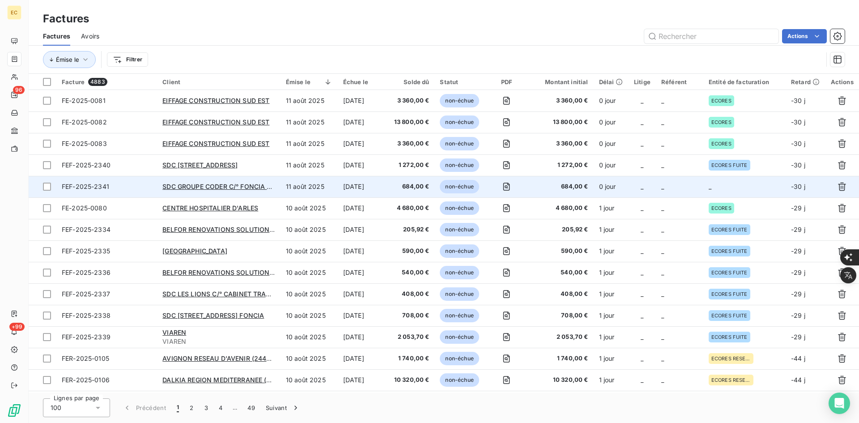
click at [737, 187] on td "_" at bounding box center [744, 186] width 82 height 21
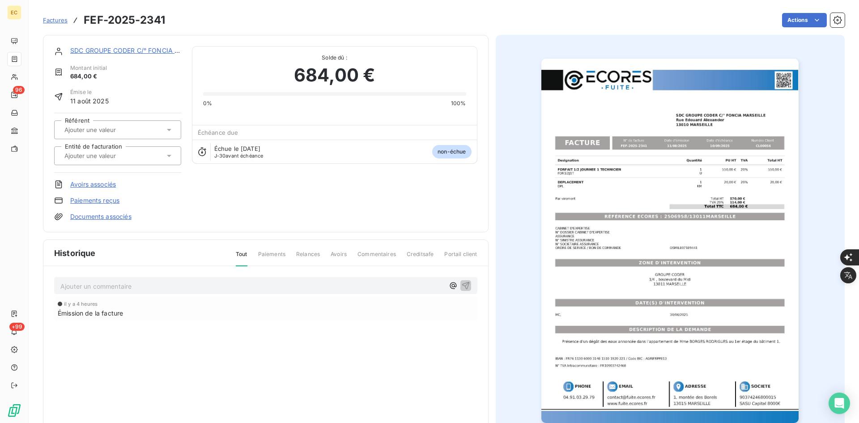
click at [156, 157] on div at bounding box center [113, 156] width 103 height 12
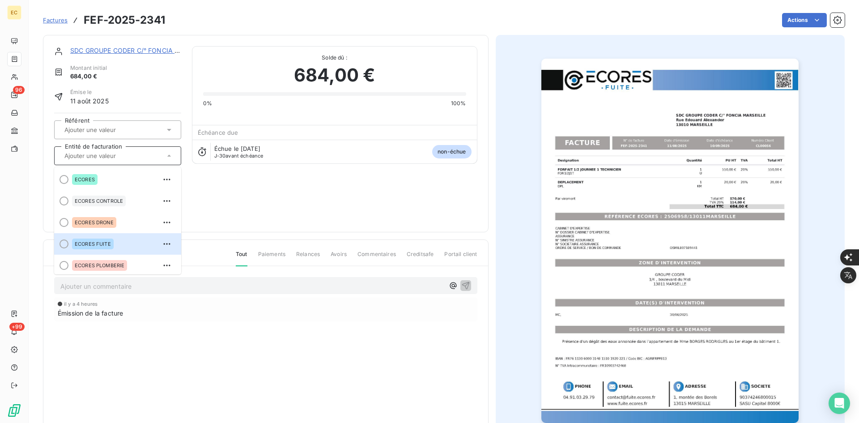
click at [123, 237] on div "ECORES FUITE" at bounding box center [123, 244] width 102 height 14
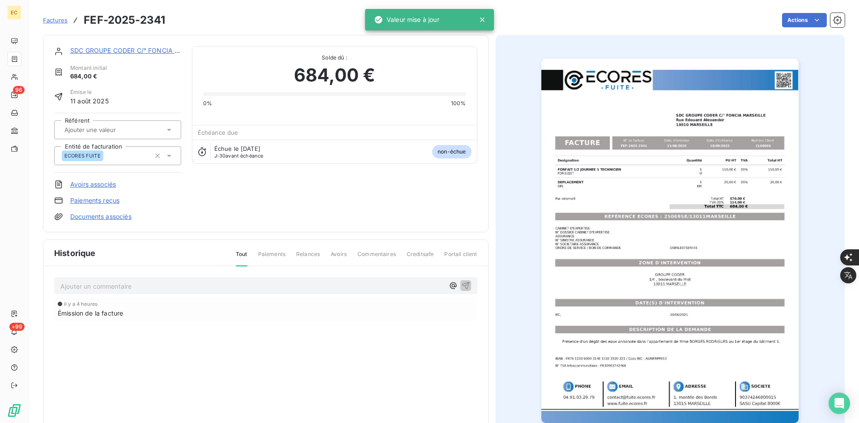
click at [123, 218] on link "Documents associés" at bounding box center [100, 216] width 61 height 9
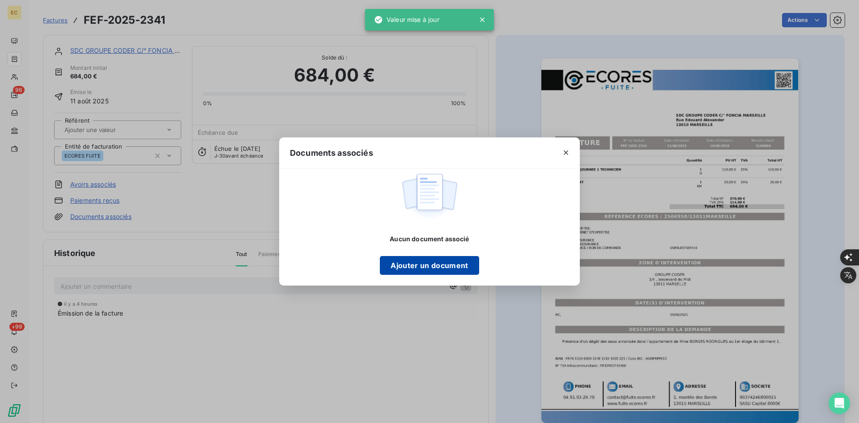
click at [411, 262] on button "Ajouter un document" at bounding box center [429, 265] width 99 height 19
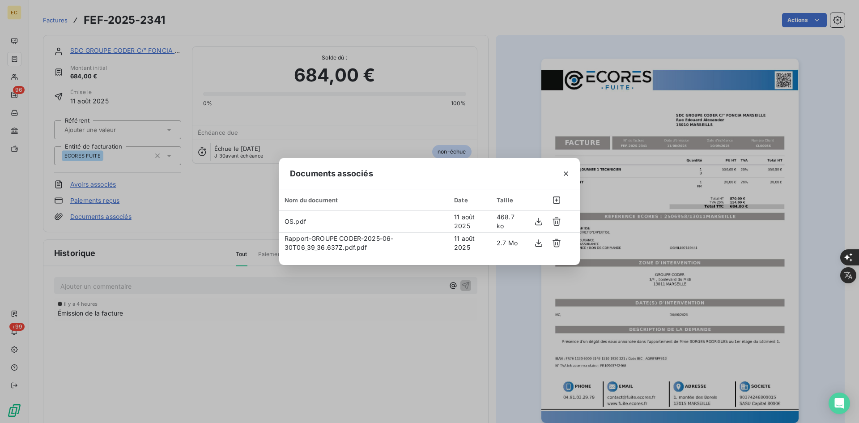
click at [568, 174] on icon "button" at bounding box center [565, 173] width 9 height 9
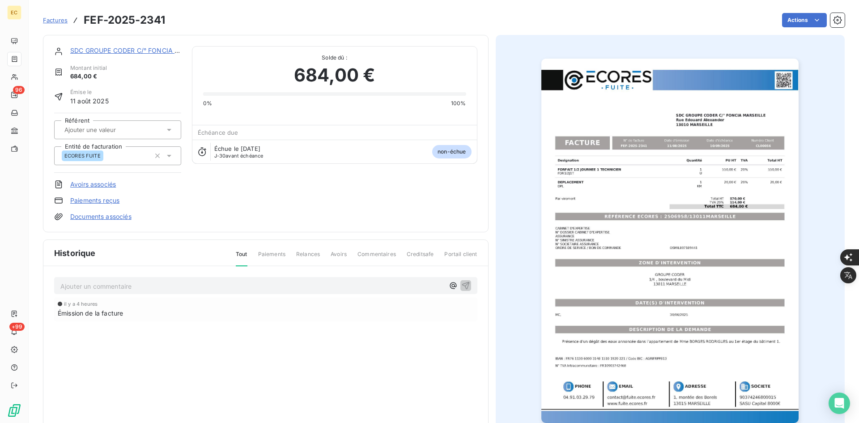
click at [151, 50] on link "SDC GROUPE CODER C/° FONCIA MARSEILLE" at bounding box center [140, 51] width 140 height 8
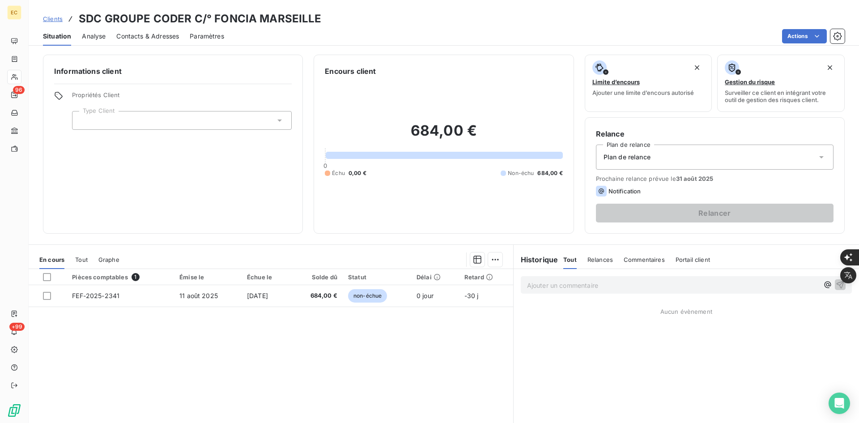
drag, startPoint x: 184, startPoint y: 117, endPoint x: 172, endPoint y: 128, distance: 16.8
click at [183, 117] on div at bounding box center [182, 120] width 220 height 19
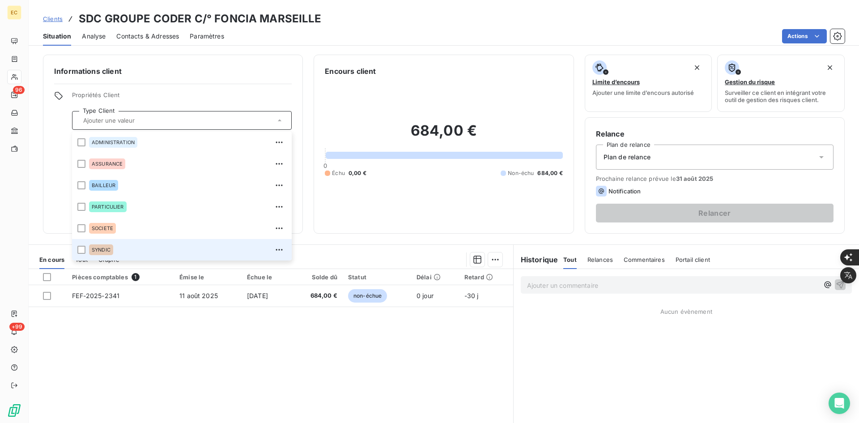
drag, startPoint x: 115, startPoint y: 255, endPoint x: 149, endPoint y: 251, distance: 34.2
click at [115, 252] on div "SYNDIC" at bounding box center [187, 249] width 197 height 14
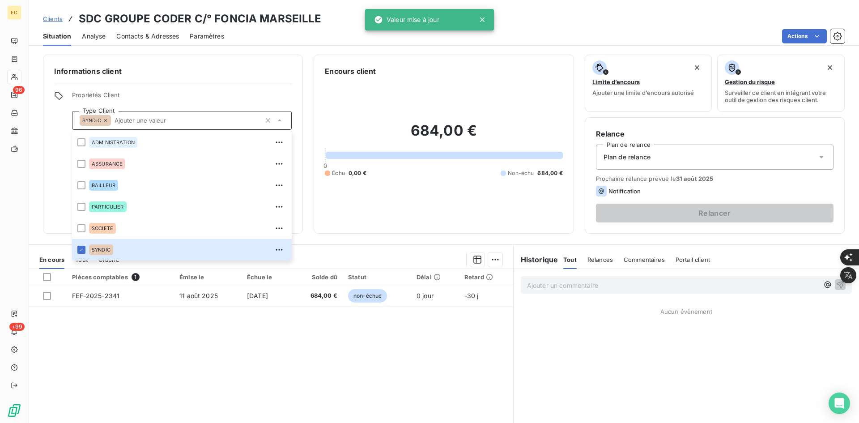
click at [687, 169] on div "Relance Plan de relance Plan de relance Prochaine relance prévue le [DATE] Noti…" at bounding box center [714, 175] width 237 height 94
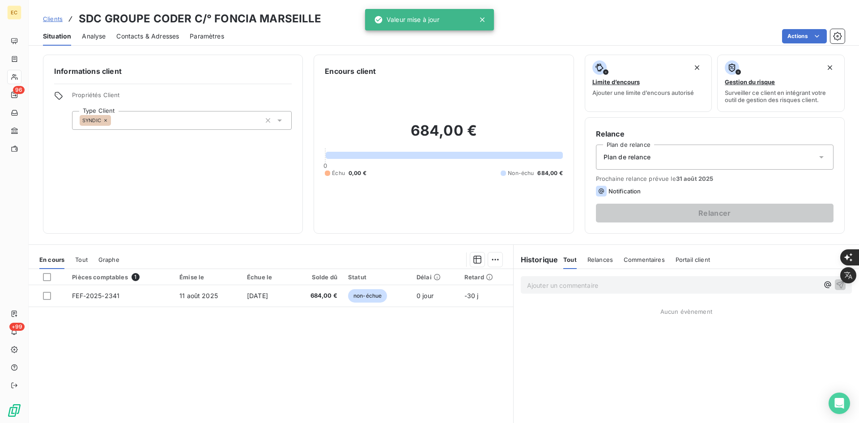
drag, startPoint x: 672, startPoint y: 159, endPoint x: 671, endPoint y: 169, distance: 9.9
click at [672, 160] on div "Plan de relance" at bounding box center [714, 156] width 237 height 25
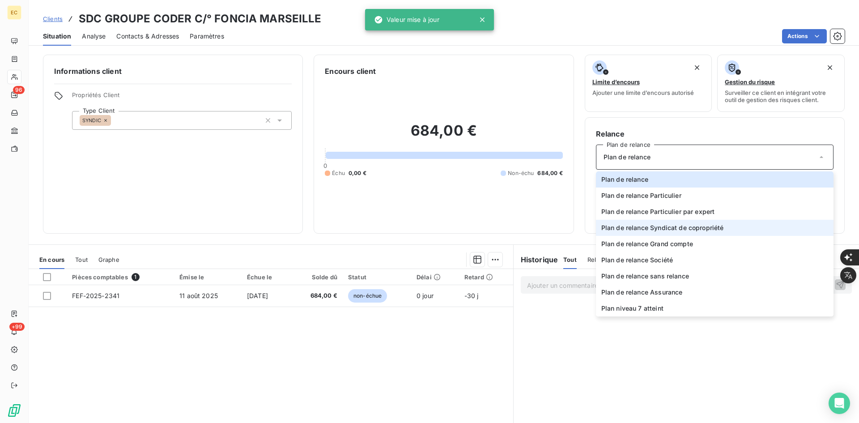
click at [686, 228] on span "Plan de relance Syndicat de copropriété" at bounding box center [662, 227] width 123 height 9
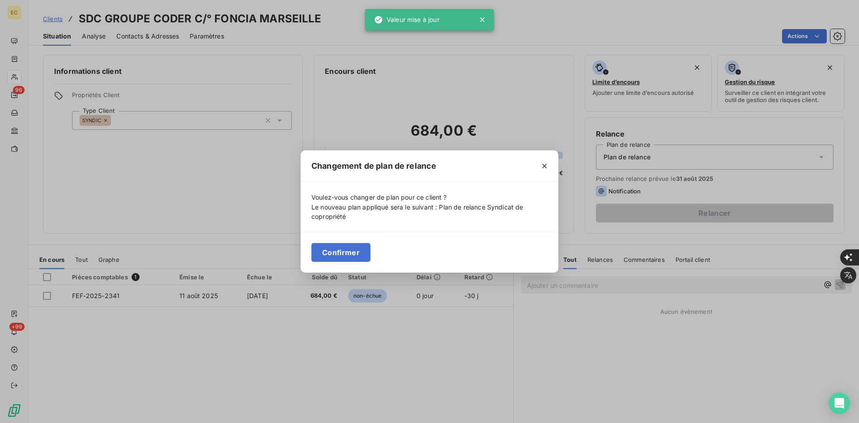
drag, startPoint x: 357, startPoint y: 254, endPoint x: 351, endPoint y: 244, distance: 11.9
click at [357, 253] on button "Confirmer" at bounding box center [340, 252] width 59 height 19
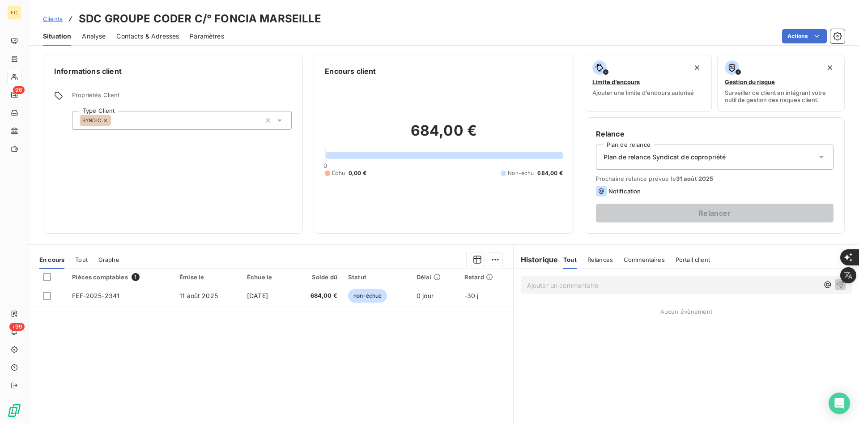
click at [166, 37] on span "Contacts & Adresses" at bounding box center [147, 36] width 63 height 9
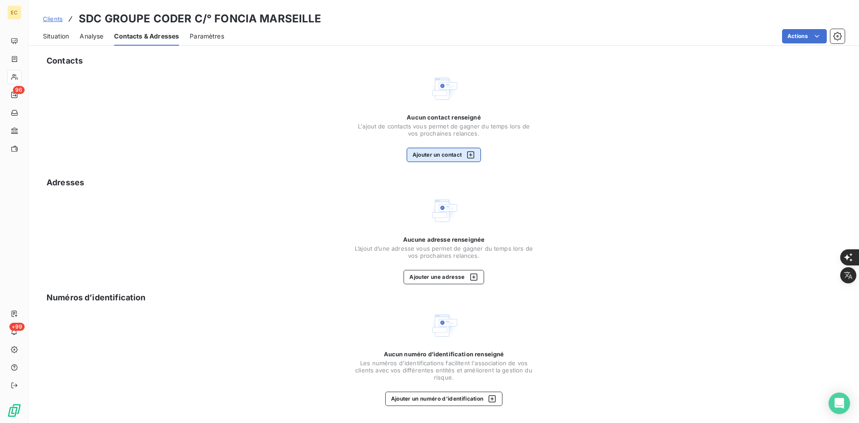
click at [452, 154] on button "Ajouter un contact" at bounding box center [443, 155] width 75 height 14
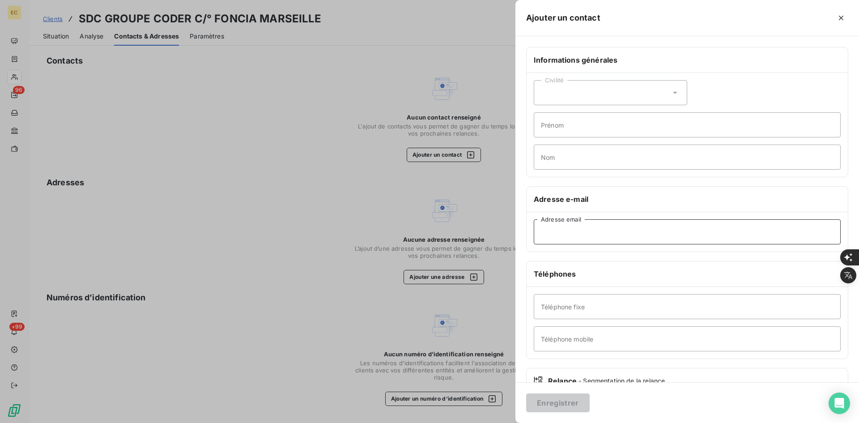
click at [600, 231] on input "Adresse email" at bounding box center [686, 231] width 307 height 25
paste input "[PERSON_NAME] <[EMAIL_ADDRESS][DOMAIN_NAME]>"
click at [602, 228] on input "[PERSON_NAME] <[EMAIL_ADDRESS][DOMAIN_NAME]" at bounding box center [686, 231] width 307 height 25
type input "[EMAIL_ADDRESS][DOMAIN_NAME]"
click at [558, 396] on button "Enregistrer" at bounding box center [557, 402] width 63 height 19
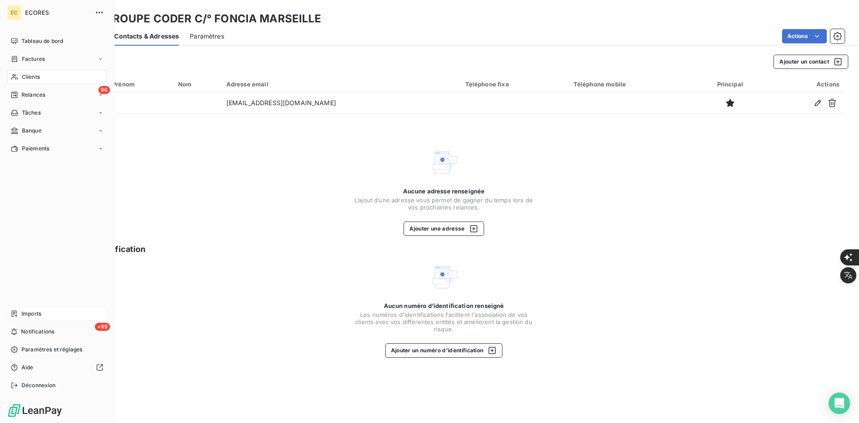
click at [46, 313] on div "Imports" at bounding box center [57, 313] width 100 height 14
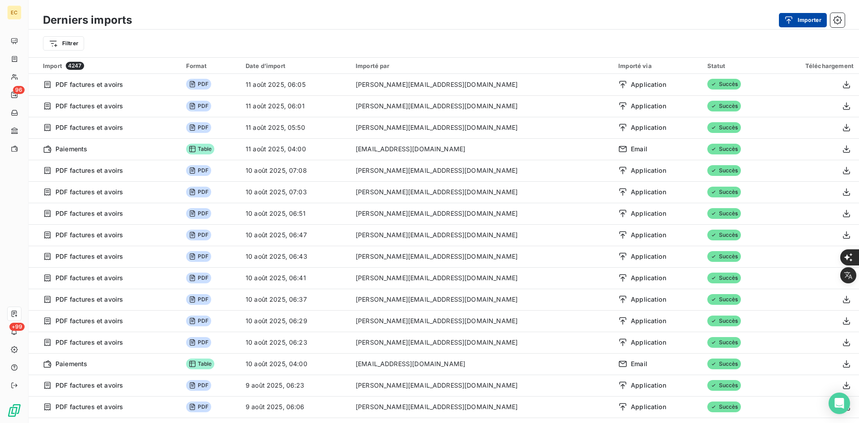
click at [788, 19] on icon "button" at bounding box center [788, 20] width 9 height 9
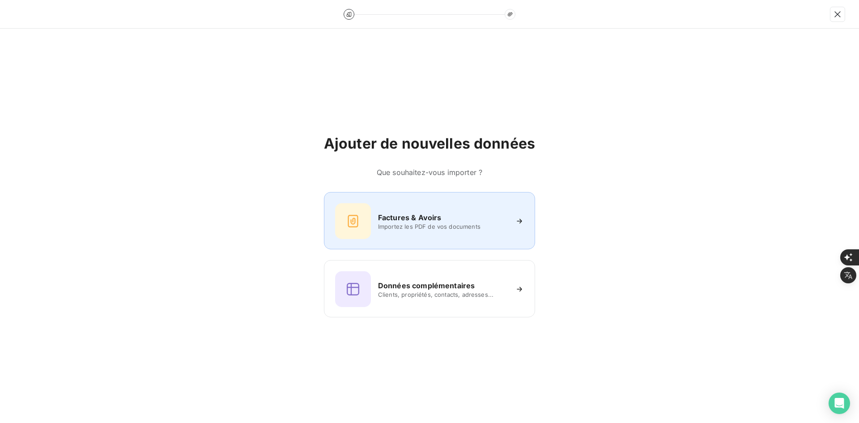
click at [376, 224] on div "Factures & Avoirs Importez les PDF de vos documents" at bounding box center [429, 221] width 189 height 36
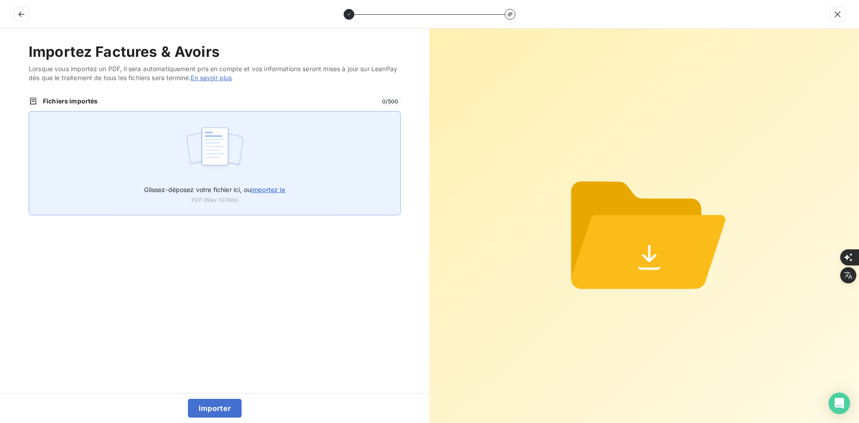
click at [311, 117] on div "Glissez-déposez votre fichier ici, ou importez le PDF (Max 100Mo)" at bounding box center [215, 163] width 372 height 104
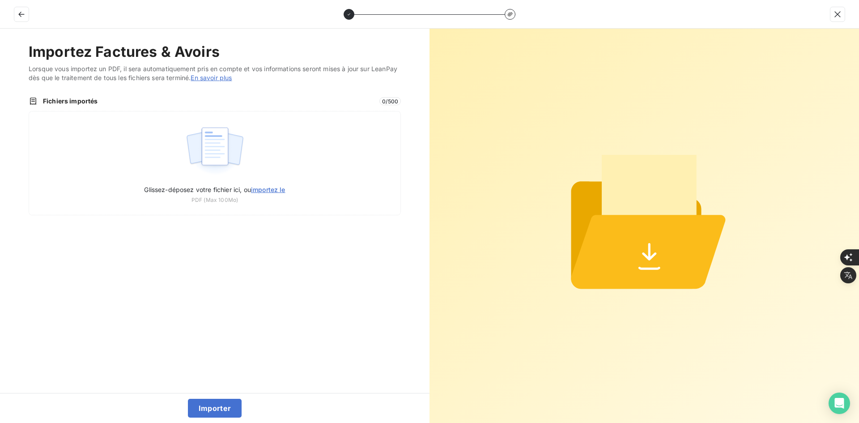
type input "C:\fakepath\FEF-2025-2342.pdf"
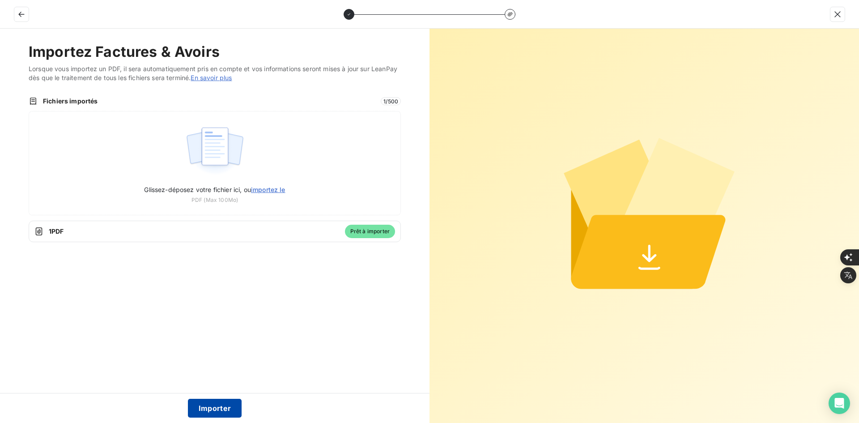
click at [225, 407] on button "Importer" at bounding box center [215, 407] width 54 height 19
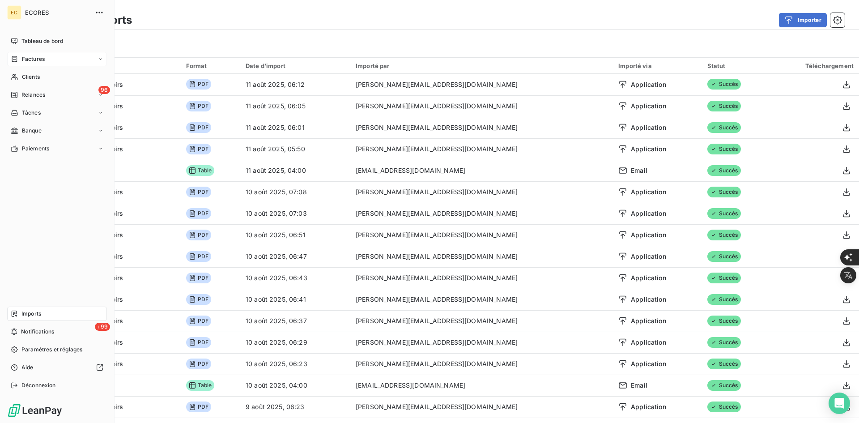
click at [52, 57] on div "Factures" at bounding box center [57, 59] width 100 height 14
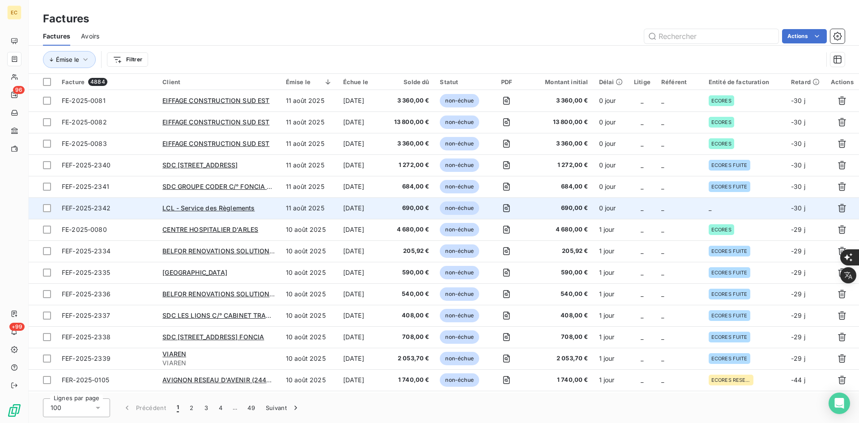
click at [690, 204] on td "_" at bounding box center [679, 207] width 47 height 21
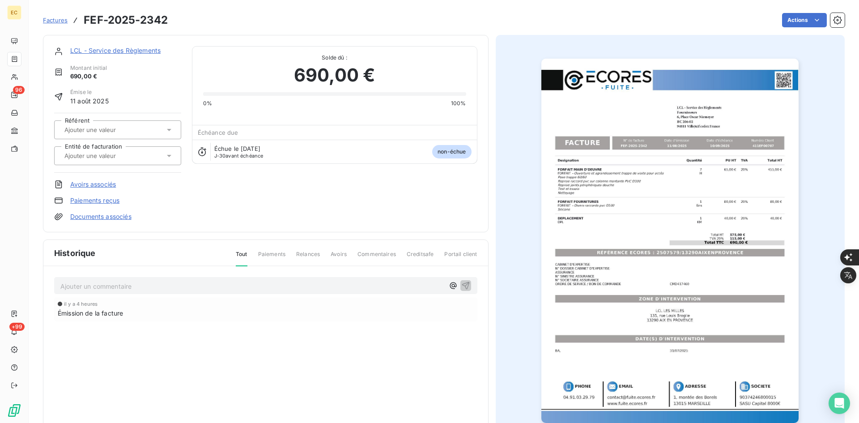
click at [120, 153] on input "text" at bounding box center [108, 156] width 90 height 8
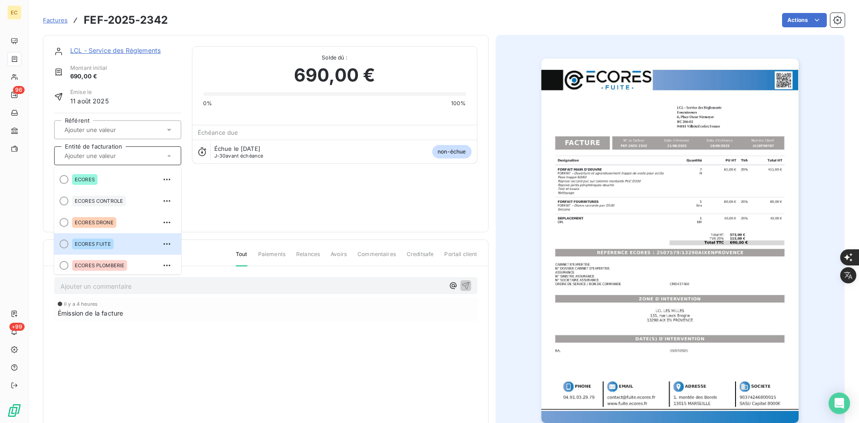
click at [104, 239] on div "ECORES FUITE" at bounding box center [93, 243] width 42 height 11
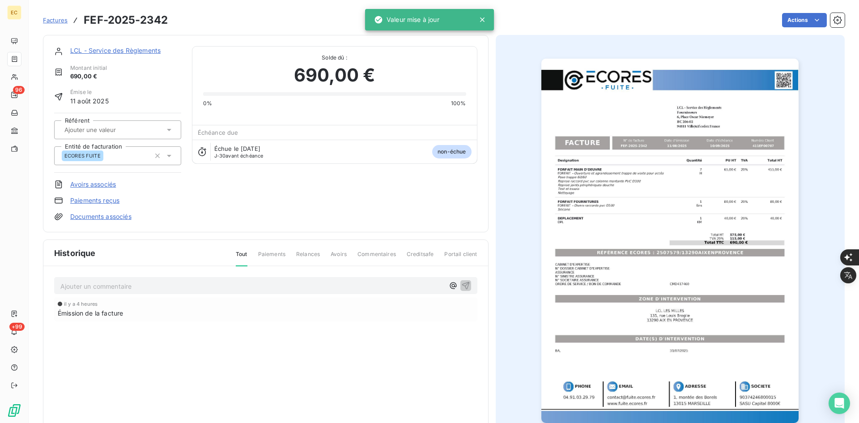
click at [114, 218] on link "Documents associés" at bounding box center [100, 216] width 61 height 9
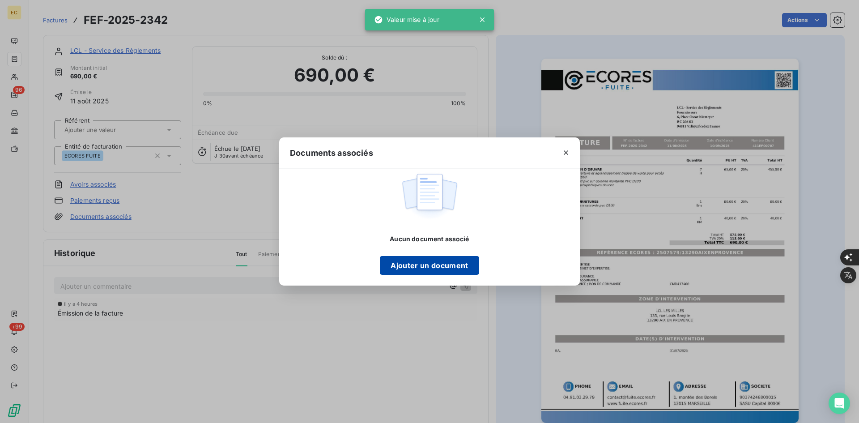
click at [434, 262] on button "Ajouter un document" at bounding box center [429, 265] width 99 height 19
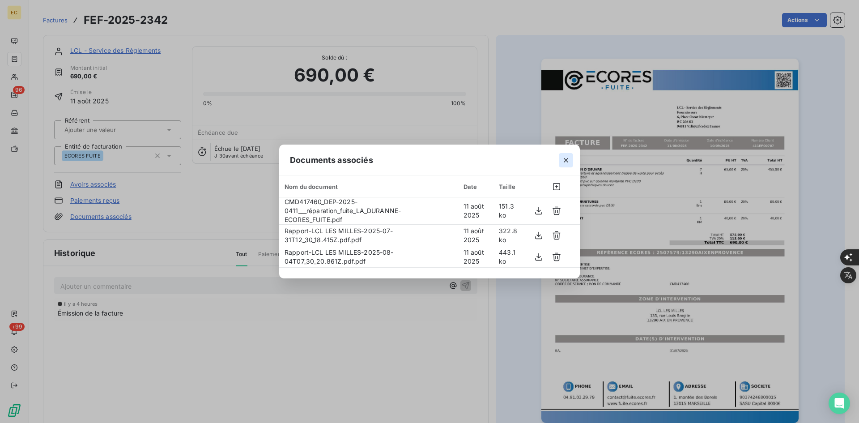
click at [567, 158] on icon "button" at bounding box center [565, 160] width 9 height 9
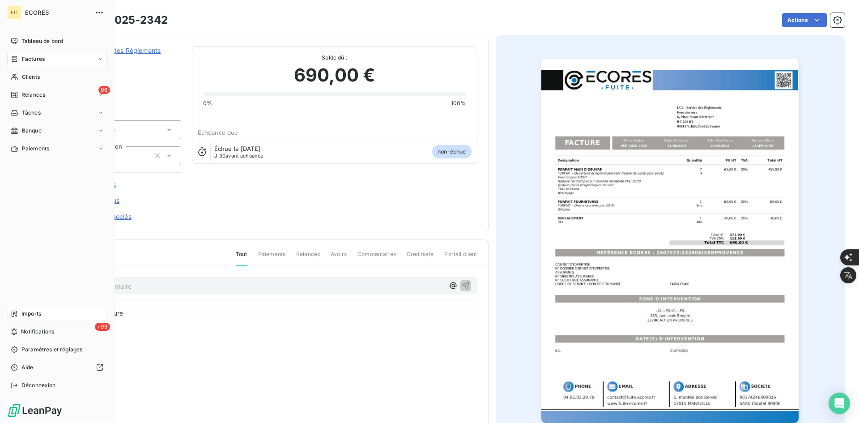
drag, startPoint x: 18, startPoint y: 314, endPoint x: 98, endPoint y: 309, distance: 80.2
click at [18, 314] on div "Imports" at bounding box center [57, 313] width 100 height 14
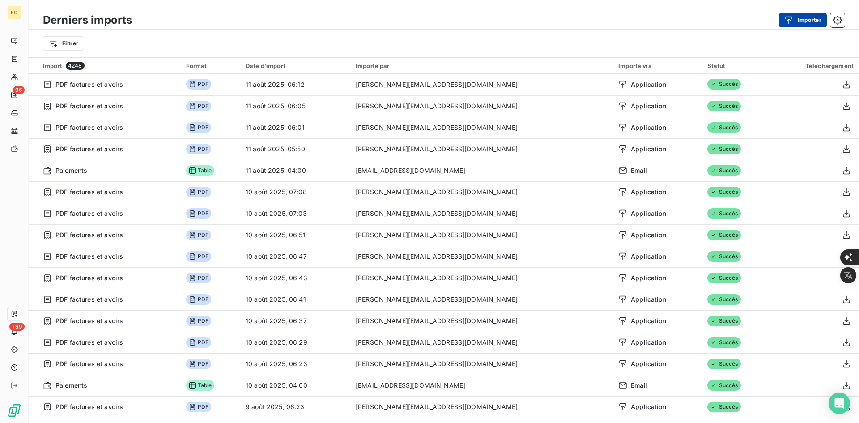
click at [791, 23] on icon "button" at bounding box center [788, 20] width 9 height 9
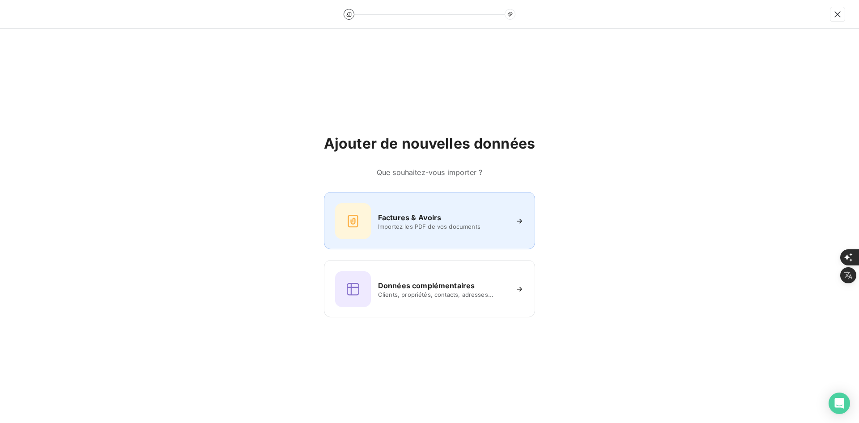
click at [448, 226] on span "Importez les PDF de vos documents" at bounding box center [443, 226] width 130 height 7
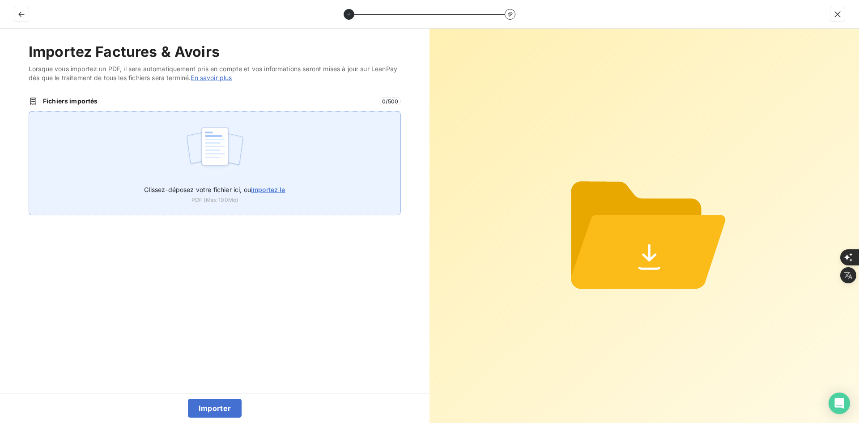
click at [276, 144] on div "Glissez-déposez votre fichier ici, ou importez le PDF (Max 100Mo)" at bounding box center [215, 163] width 372 height 104
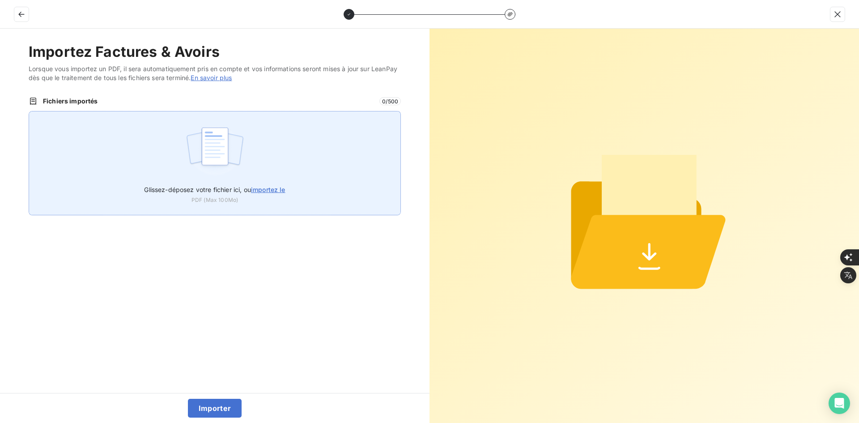
type input "C:\fakepath\FEF-2025-2343.pdf"
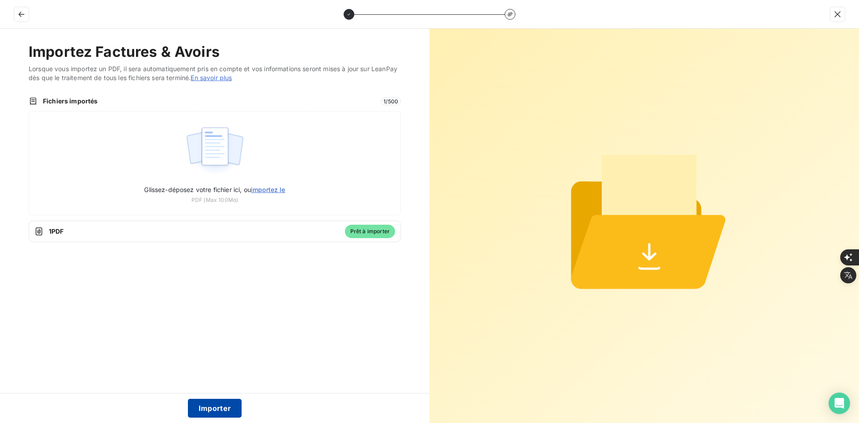
click at [218, 405] on button "Importer" at bounding box center [215, 407] width 54 height 19
